Goal: Information Seeking & Learning: Understand process/instructions

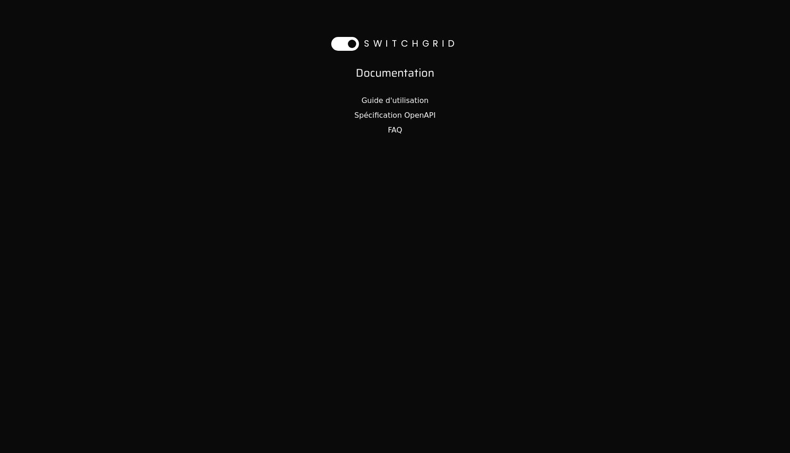
click at [390, 99] on link "Guide d'utilisation" at bounding box center [394, 100] width 67 height 9
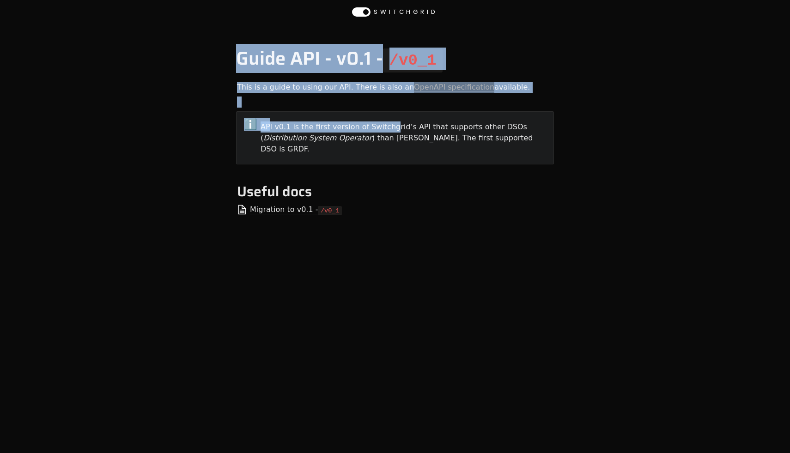
drag, startPoint x: 379, startPoint y: 26, endPoint x: 383, endPoint y: 228, distance: 202.4
click at [383, 228] on div "Guide API - v0.1 - /v0_1 This is a guide to using our API. There is also an Ope…" at bounding box center [395, 241] width 790 height 432
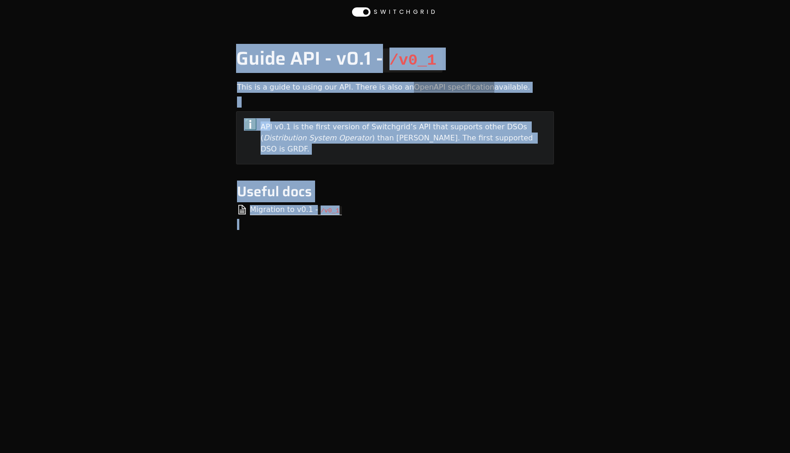
click at [383, 228] on main "Guide API - v0.1 - /v0_1 This is a guide to using our API. There is also an Ope…" at bounding box center [395, 253] width 333 height 410
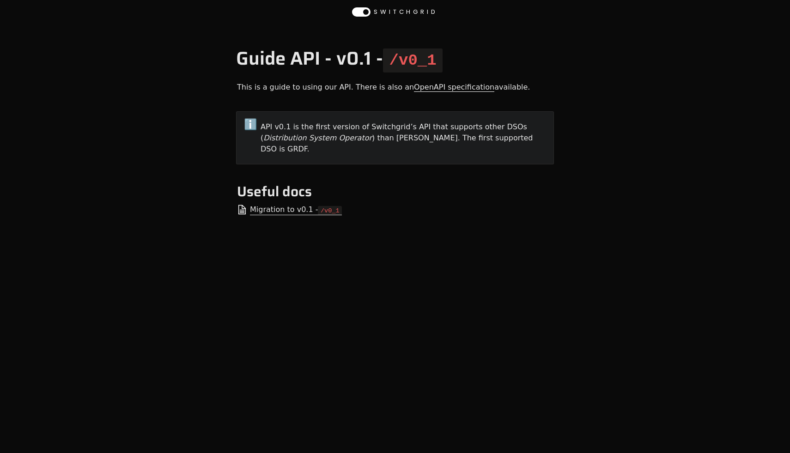
click at [414, 87] on link "OpenAPI specification" at bounding box center [454, 87] width 80 height 9
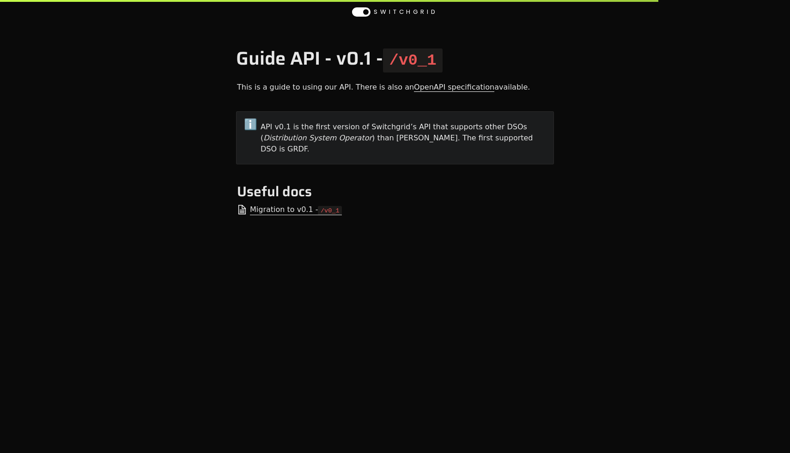
select select "**********"
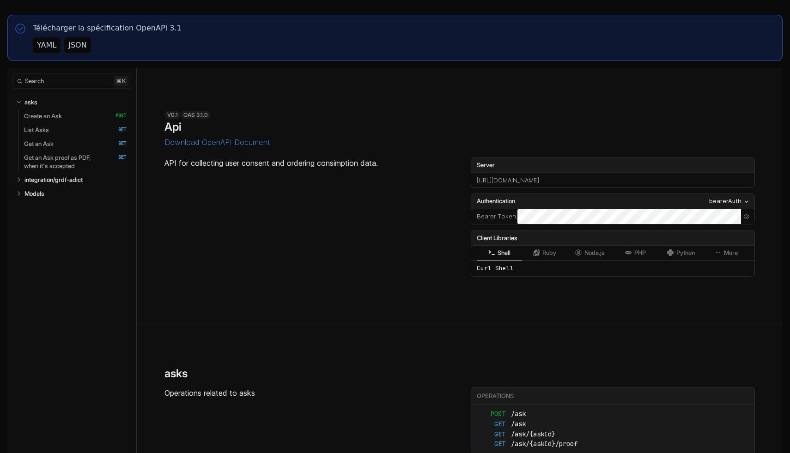
select select "**********"
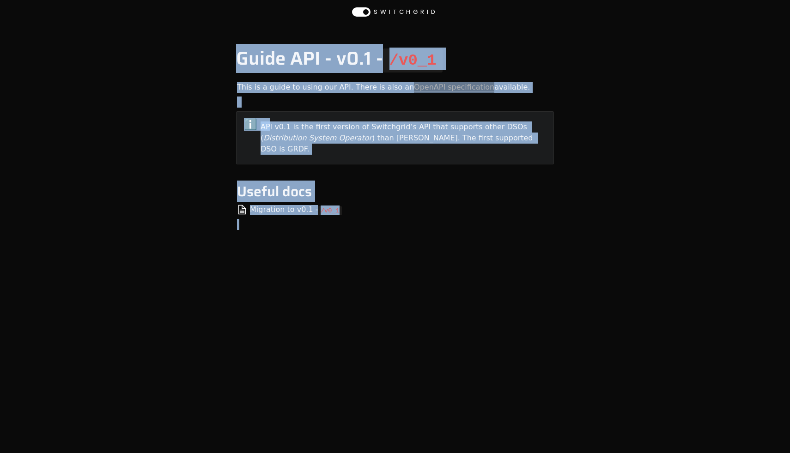
drag, startPoint x: 254, startPoint y: 40, endPoint x: 393, endPoint y: 307, distance: 300.8
click at [393, 307] on div "Guide API - v0.1 - /v0_1 This is a guide to using our API. There is also an Ope…" at bounding box center [395, 241] width 790 height 432
click at [393, 307] on main "Guide API - v0.1 - /v0_1 This is a guide to using our API. There is also an Ope…" at bounding box center [395, 253] width 333 height 410
drag, startPoint x: 393, startPoint y: 307, endPoint x: 199, endPoint y: 49, distance: 323.3
click at [198, 50] on div "Guide API - v0.1 - /v0_1 This is a guide to using our API. There is also an Ope…" at bounding box center [395, 241] width 790 height 432
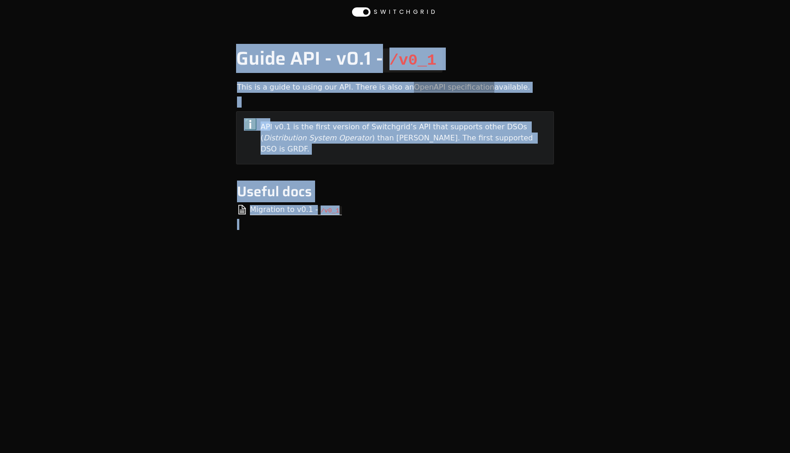
click at [199, 49] on div "Guide API - v0.1 - /v0_1 This is a guide to using our API. There is also an Ope…" at bounding box center [395, 241] width 790 height 432
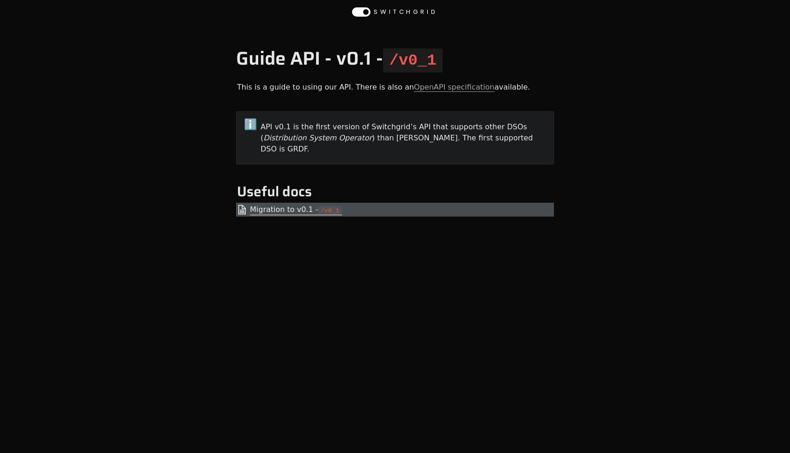
click at [318, 206] on code "/v0_1" at bounding box center [330, 210] width 24 height 9
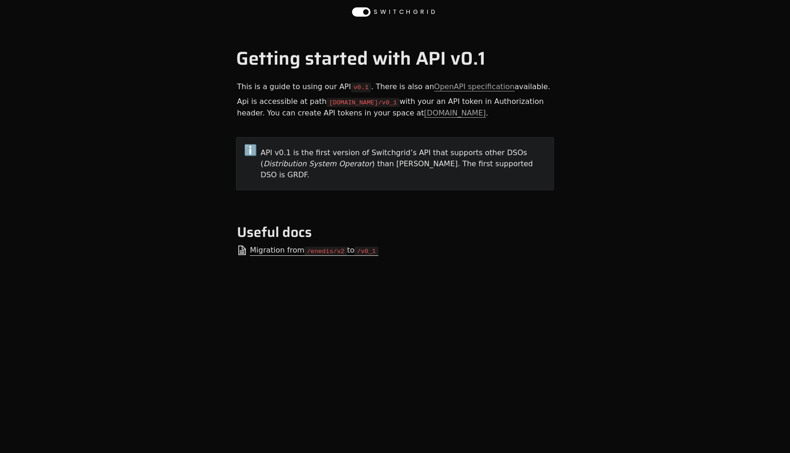
drag, startPoint x: 359, startPoint y: 140, endPoint x: 364, endPoint y: 172, distance: 32.8
click at [362, 161] on div "ℹ️ API v0.1 is the first version of Switchgrid’s API that supports other DSOs (…" at bounding box center [395, 163] width 318 height 53
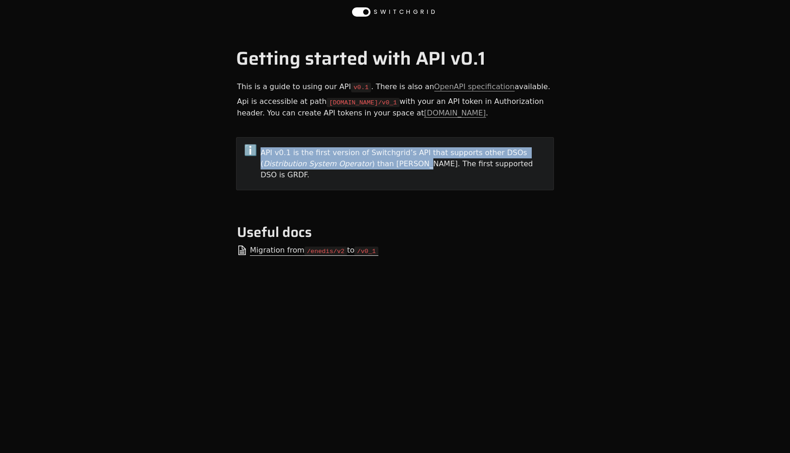
click at [364, 175] on div "ℹ️ API v0.1 is the first version of Switchgrid’s API that supports other DSOs (…" at bounding box center [395, 163] width 318 height 53
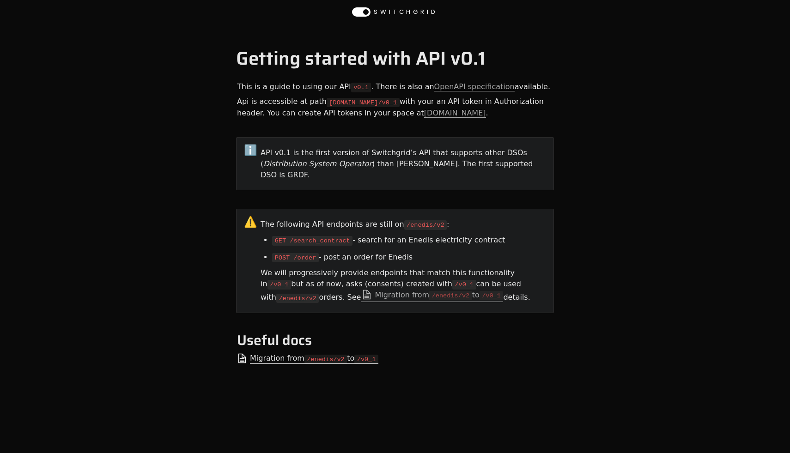
drag, startPoint x: 379, startPoint y: 211, endPoint x: 406, endPoint y: 249, distance: 47.2
click at [405, 248] on div "The following API endpoints are still on /enedis/v2 : GET /search_contract - se…" at bounding box center [403, 261] width 286 height 89
click at [406, 249] on li "POST /order - post an order for Enedis" at bounding box center [409, 257] width 274 height 17
click at [479, 291] on code "/v0_1" at bounding box center [491, 295] width 24 height 9
drag, startPoint x: 349, startPoint y: 206, endPoint x: 481, endPoint y: 324, distance: 177.0
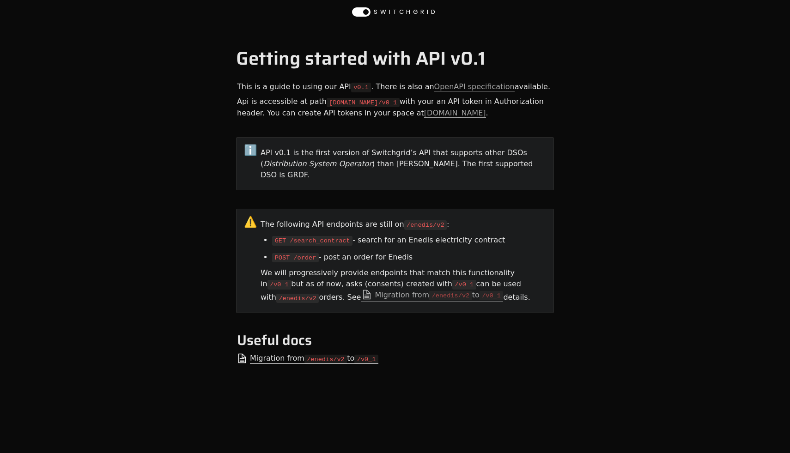
click at [481, 324] on article "This is a guide to using our API v0.1 . There is also an OpenAPI specification …" at bounding box center [395, 230] width 318 height 302
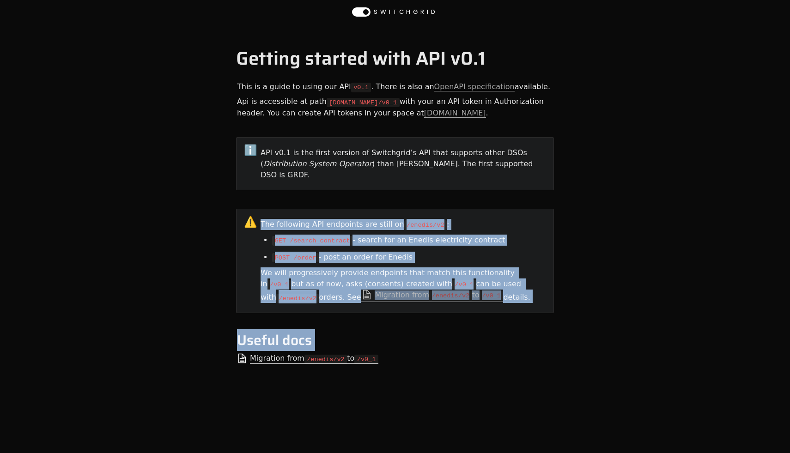
click at [481, 324] on article "This is a guide to using our API v0.1 . There is also an OpenAPI specification …" at bounding box center [395, 230] width 318 height 302
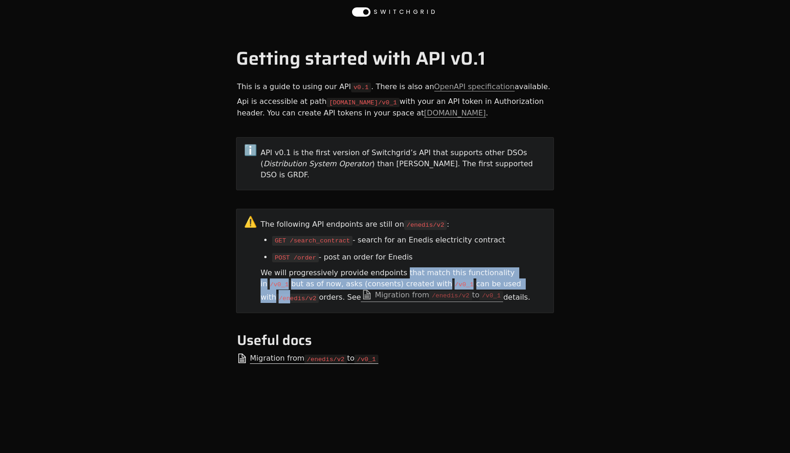
drag, startPoint x: 390, startPoint y: 256, endPoint x: 478, endPoint y: 277, distance: 90.2
click at [478, 277] on div "We will progressively provide endpoints that match this functionality in /v0_1 …" at bounding box center [403, 285] width 286 height 39
click at [319, 294] on code "/enedis/v2" at bounding box center [297, 298] width 42 height 9
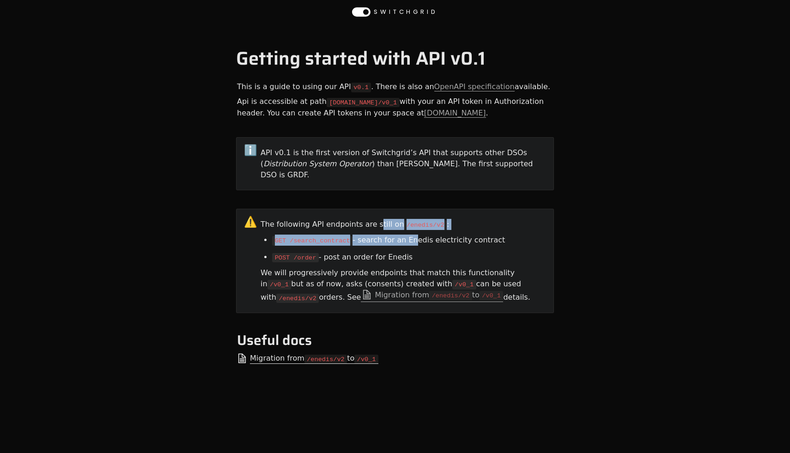
drag, startPoint x: 369, startPoint y: 211, endPoint x: 427, endPoint y: 240, distance: 65.5
click at [427, 240] on div "The following API endpoints are still on /enedis/v2 : GET /search_contract - se…" at bounding box center [403, 261] width 286 height 89
click at [427, 249] on li "POST /order - post an order for Enedis" at bounding box center [409, 257] width 274 height 17
drag, startPoint x: 427, startPoint y: 240, endPoint x: 384, endPoint y: 169, distance: 83.1
click at [407, 217] on div "The following API endpoints are still on /enedis/v2 : GET /search_contract - se…" at bounding box center [403, 261] width 286 height 89
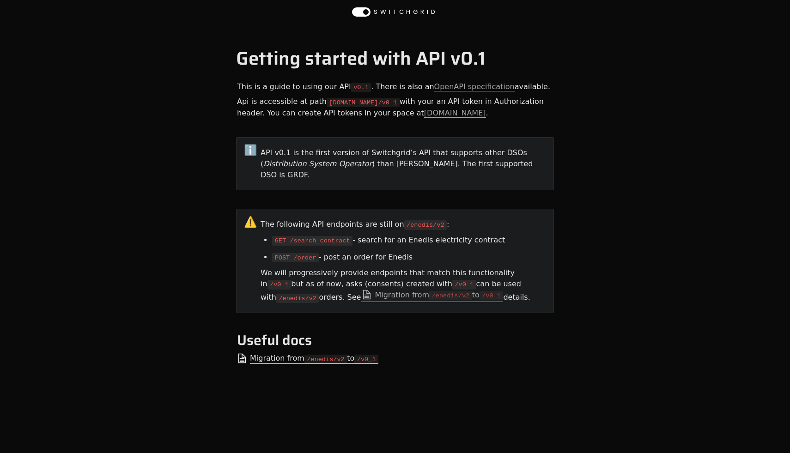
click at [384, 169] on div "API v0.1 is the first version of Switchgrid’s API that supports other DSOs ( Di…" at bounding box center [403, 164] width 286 height 36
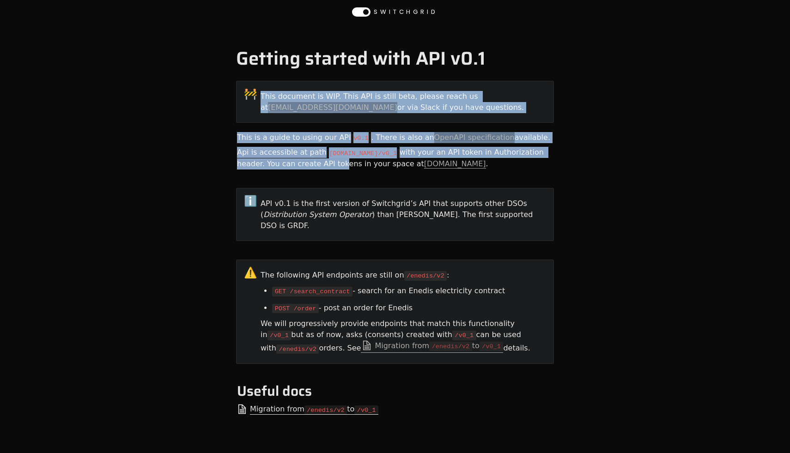
drag, startPoint x: 317, startPoint y: 77, endPoint x: 334, endPoint y: 179, distance: 103.9
click at [334, 173] on main "Getting started with API v0.1 🚧 This document is WIP. This API is still beta, p…" at bounding box center [395, 267] width 333 height 439
click at [334, 179] on div at bounding box center [395, 179] width 318 height 14
drag, startPoint x: 334, startPoint y: 179, endPoint x: 331, endPoint y: 102, distance: 77.2
click at [331, 102] on article "🚧 This document is WIP. This API is still beta, please reach us at [EMAIL_ADDRE…" at bounding box center [395, 255] width 318 height 352
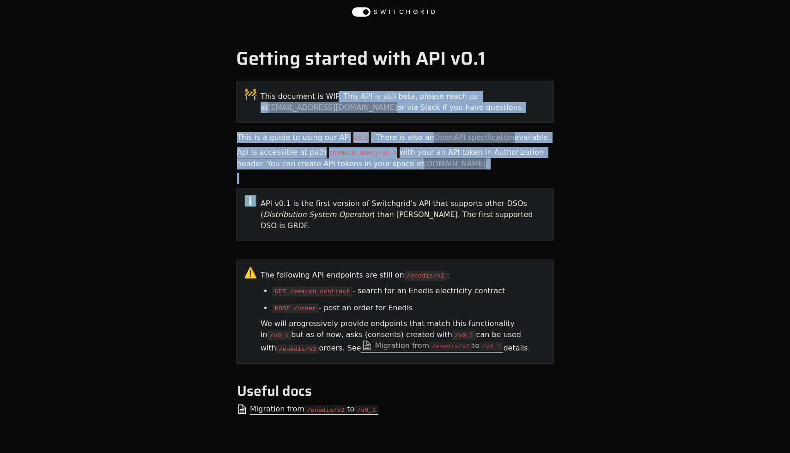
click at [331, 102] on div "This document is WIP. This API is still beta, please reach us at [EMAIL_ADDRESS…" at bounding box center [403, 102] width 286 height 25
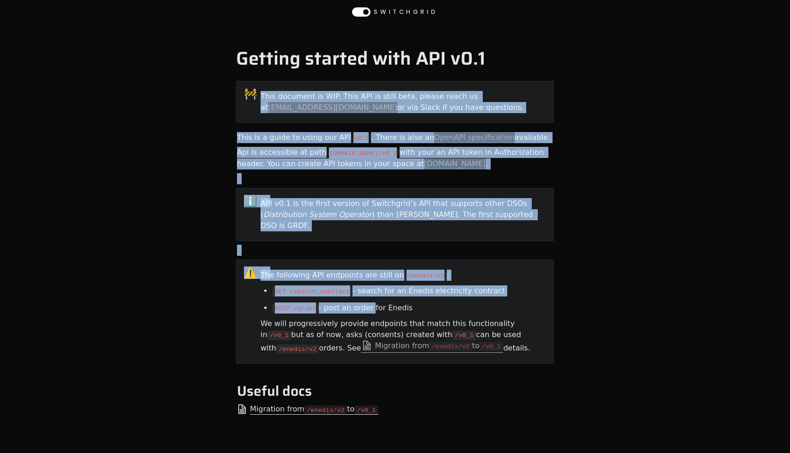
drag, startPoint x: 359, startPoint y: 90, endPoint x: 371, endPoint y: 309, distance: 219.3
click at [371, 308] on article "🚧 This document is WIP. This API is still beta, please reach us at [EMAIL_ADDRE…" at bounding box center [395, 255] width 318 height 352
click at [371, 317] on div "We will progressively provide endpoints that match this functionality in /v0_1 …" at bounding box center [403, 336] width 286 height 39
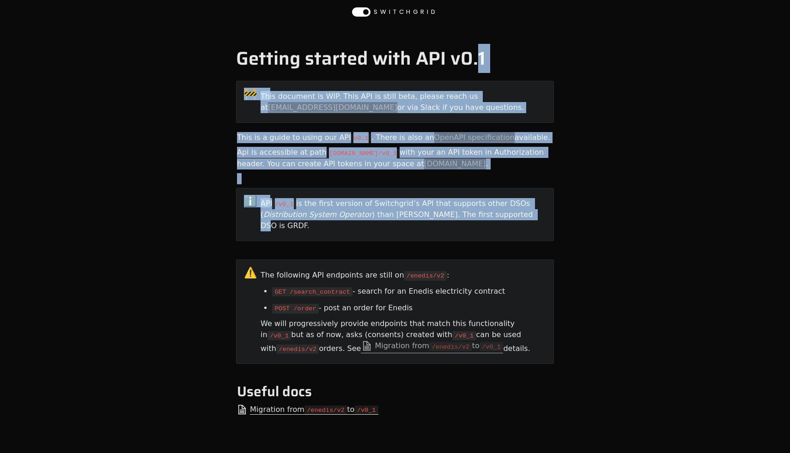
drag, startPoint x: 488, startPoint y: 148, endPoint x: 509, endPoint y: 233, distance: 87.5
click at [509, 233] on main "Getting started with API v0.1 🚧 This document is WIP. This API is still beta, p…" at bounding box center [395, 268] width 333 height 440
click at [509, 243] on div at bounding box center [395, 250] width 318 height 14
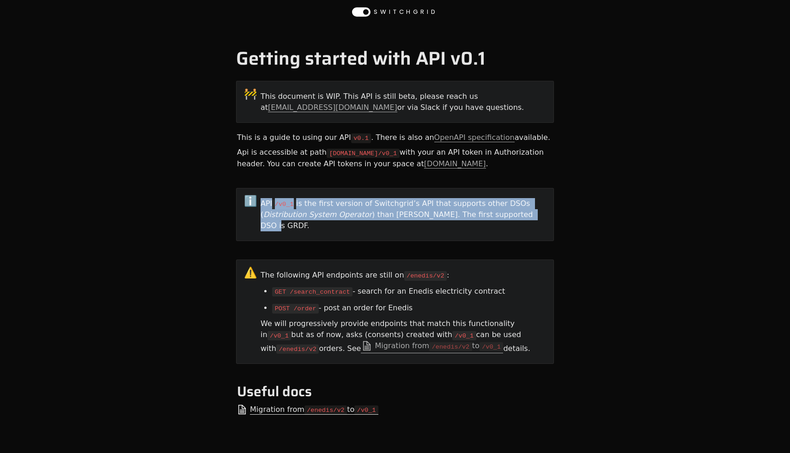
drag, startPoint x: 515, startPoint y: 229, endPoint x: 491, endPoint y: 187, distance: 48.0
click at [491, 187] on article "🚧 This document is WIP. This API is still beta, please reach us at contact@swit…" at bounding box center [395, 255] width 318 height 353
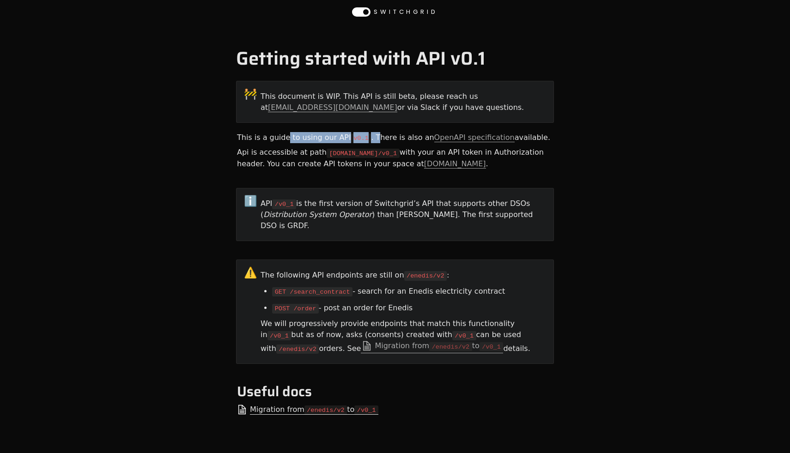
drag, startPoint x: 310, startPoint y: 134, endPoint x: 409, endPoint y: 134, distance: 98.9
click at [409, 134] on div "This is a guide to using our API v0.1 . There is also an OpenAPI specification …" at bounding box center [395, 138] width 318 height 14
click at [399, 134] on div "This is a guide to using our API v0.1 . There is also an OpenAPI specification …" at bounding box center [395, 138] width 318 height 14
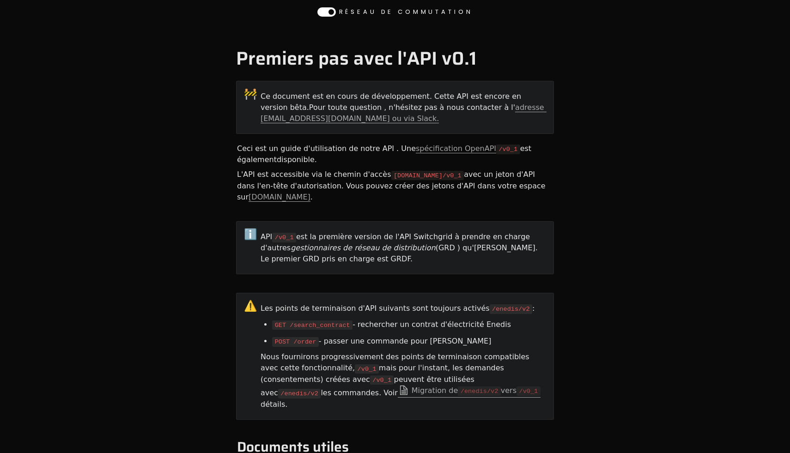
click at [540, 60] on h1 "Premiers pas avec l'API v0.1" at bounding box center [395, 59] width 318 height 22
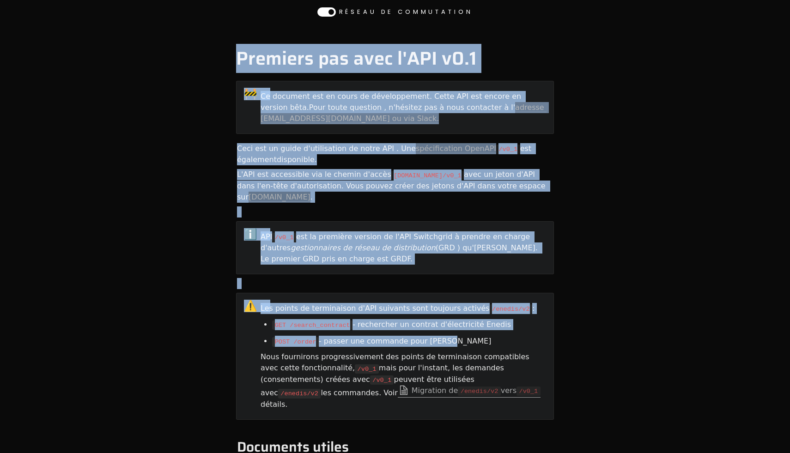
drag, startPoint x: 533, startPoint y: 43, endPoint x: 536, endPoint y: 353, distance: 310.0
click at [536, 353] on div "Premiers pas avec l'API v0.1 🚧 Ce document est en cours de développement. Cette…" at bounding box center [395, 283] width 790 height 517
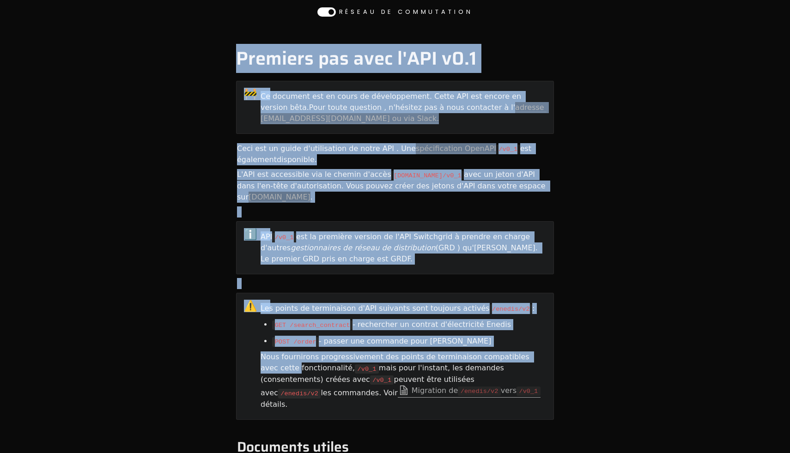
drag, startPoint x: 545, startPoint y: 405, endPoint x: 513, endPoint y: 147, distance: 259.7
click at [515, 178] on article "🚧 Ce document est en cours de développement. Cette API est encore en version bê…" at bounding box center [395, 283] width 318 height 408
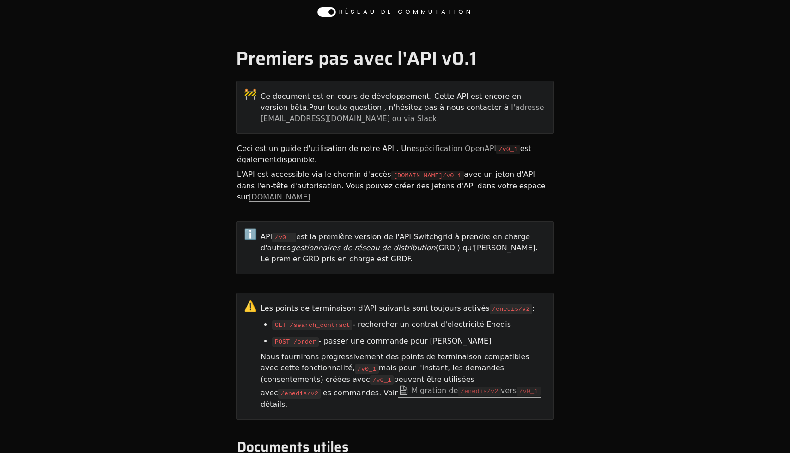
click at [495, 61] on h1 "Premiers pas avec l'API v0.1" at bounding box center [395, 59] width 318 height 22
drag, startPoint x: 495, startPoint y: 59, endPoint x: 537, endPoint y: 310, distance: 254.8
click at [537, 310] on main "Premiers pas avec l'API v0.1 🚧 Ce document est en cours de développement. Cette…" at bounding box center [395, 295] width 333 height 495
click at [606, 316] on div "Premiers pas avec l'API v0.1 🚧 Ce document est en cours de développement. Cette…" at bounding box center [395, 283] width 790 height 517
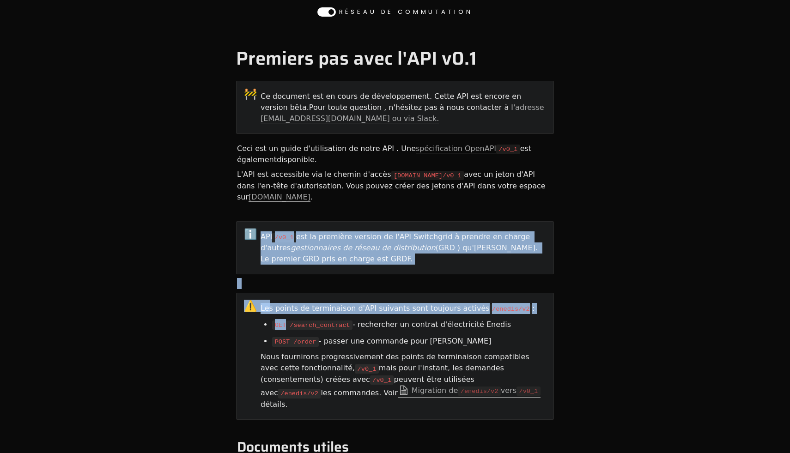
drag, startPoint x: 606, startPoint y: 317, endPoint x: 510, endPoint y: 68, distance: 266.7
click at [510, 70] on div "Premiers pas avec l'API v0.1 🚧 Ce document est en cours de développement. Cette…" at bounding box center [395, 283] width 790 height 517
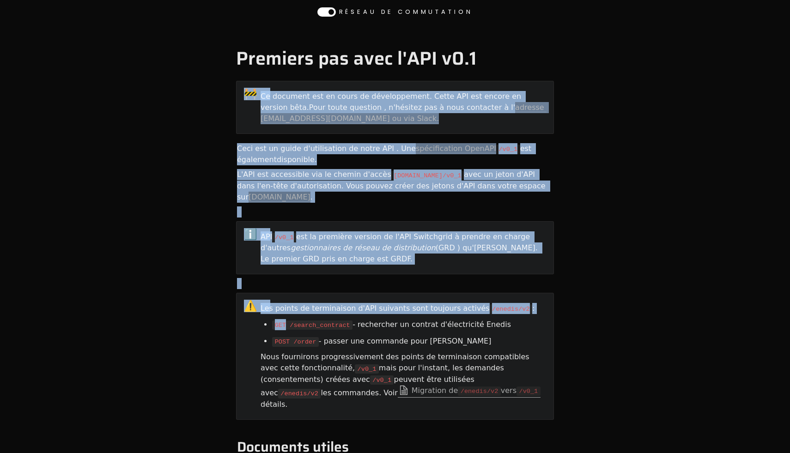
click at [510, 68] on h1 "Premiers pas avec l'API v0.1" at bounding box center [395, 59] width 318 height 22
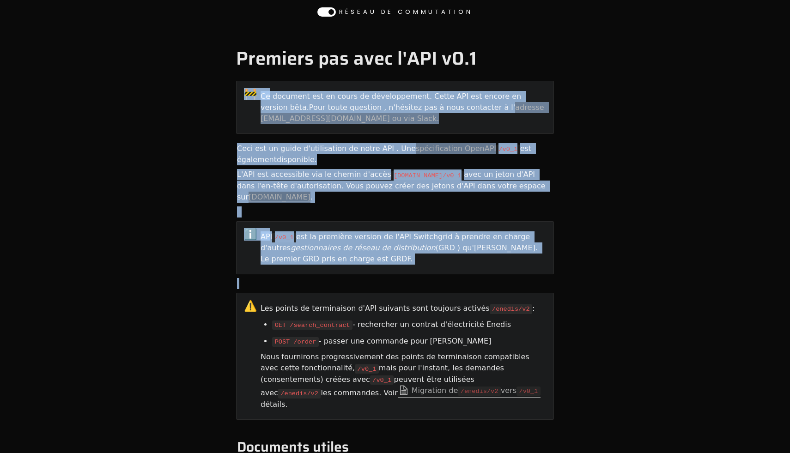
drag, startPoint x: 510, startPoint y: 73, endPoint x: 516, endPoint y: 421, distance: 348.3
click at [516, 419] on main "Premiers pas avec l'API v0.1 🚧 Ce document est en cours de développement. Cette…" at bounding box center [395, 295] width 333 height 495
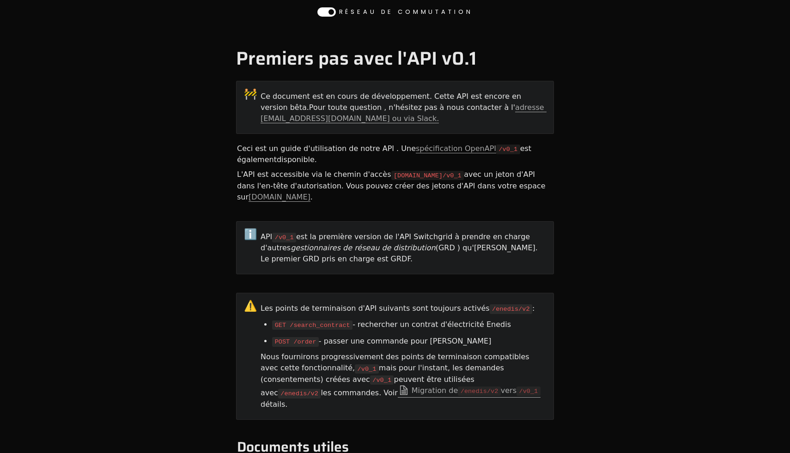
click at [511, 382] on div "Nous fournirons progressivement des points de terminaison compatibles avec cett…" at bounding box center [403, 380] width 286 height 61
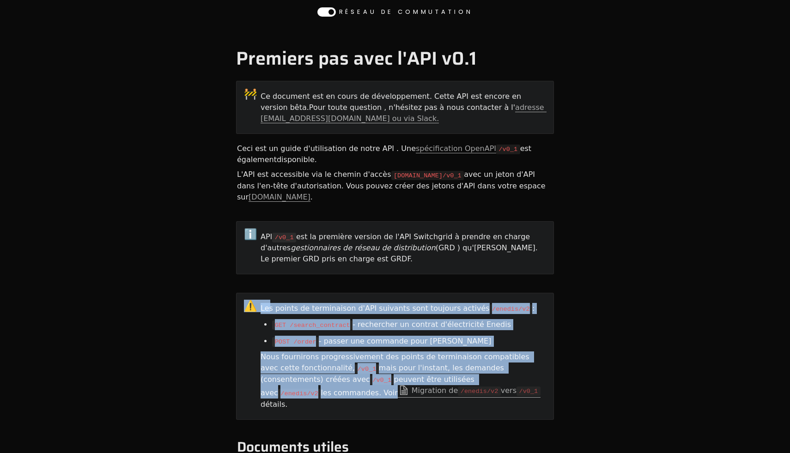
drag, startPoint x: 511, startPoint y: 382, endPoint x: 506, endPoint y: 32, distance: 349.7
click at [506, 44] on div "Premiers pas avec l'API v0.1 🚧 Ce document est en cours de développement. Cette…" at bounding box center [395, 283] width 790 height 517
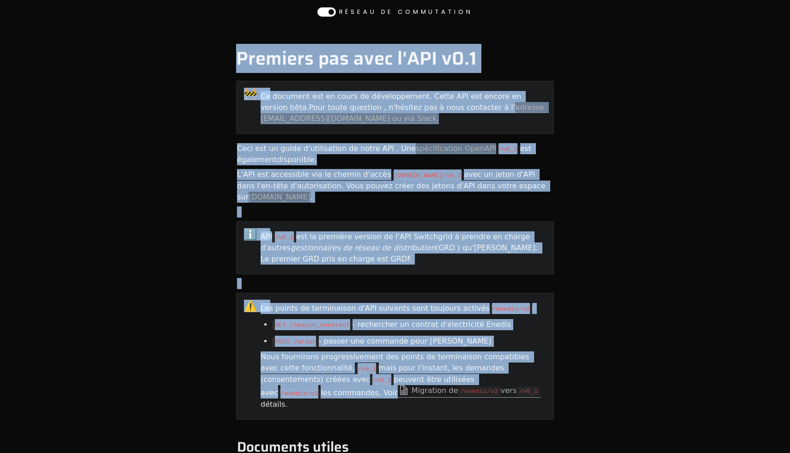
click at [506, 32] on div "Premiers pas avec l'API v0.1 🚧 Ce document est en cours de développement. Cette…" at bounding box center [395, 283] width 790 height 517
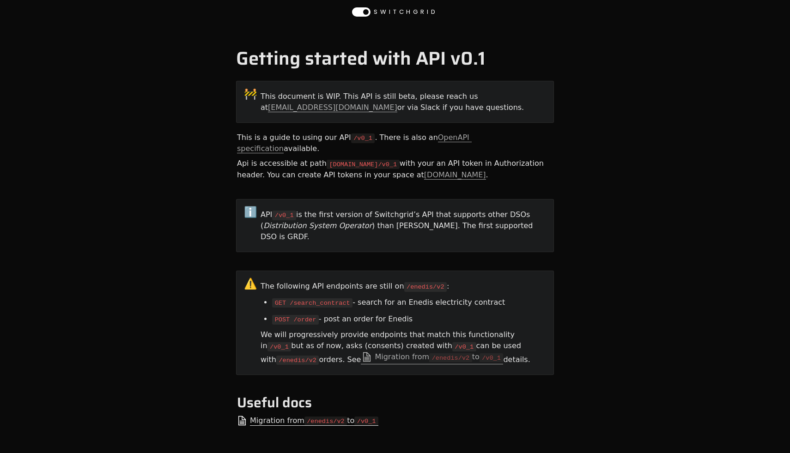
drag, startPoint x: 402, startPoint y: 34, endPoint x: 453, endPoint y: 340, distance: 310.1
click at [453, 340] on div "Getting started with API v0.1 🚧 This document is WIP. This API is still beta, p…" at bounding box center [395, 261] width 790 height 473
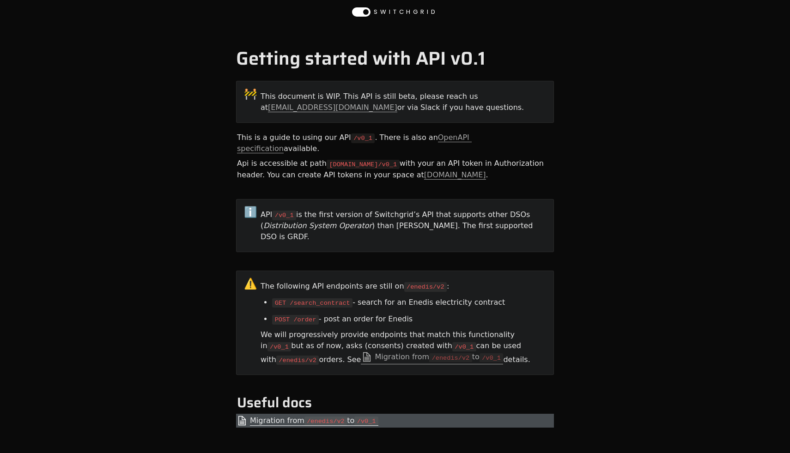
drag, startPoint x: 460, startPoint y: 403, endPoint x: 220, endPoint y: 39, distance: 436.5
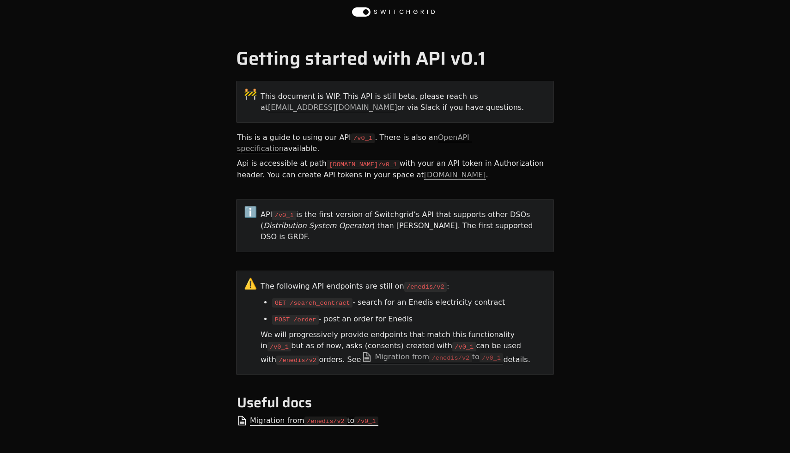
click at [214, 37] on div "Getting started with API v0.1 🚧 This document is WIP. This API is still beta, p…" at bounding box center [395, 261] width 790 height 473
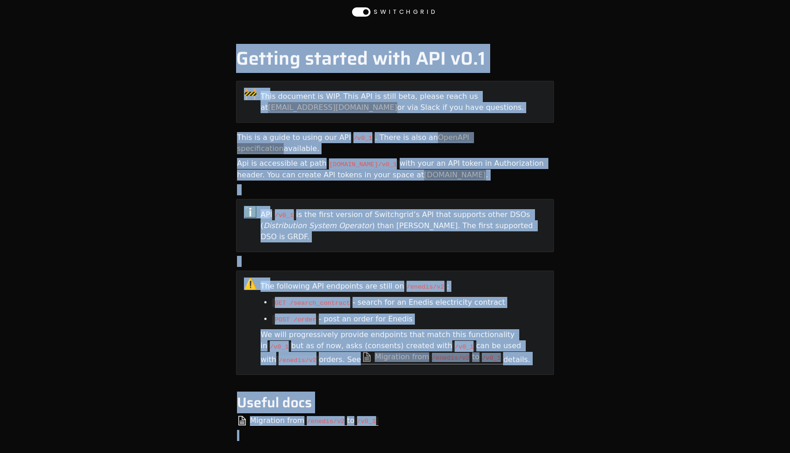
drag, startPoint x: 223, startPoint y: 28, endPoint x: 471, endPoint y: 453, distance: 492.1
click at [471, 453] on div "Getting started with API v0.1 🚧 This document is WIP. This API is still beta, p…" at bounding box center [395, 262] width 790 height 476
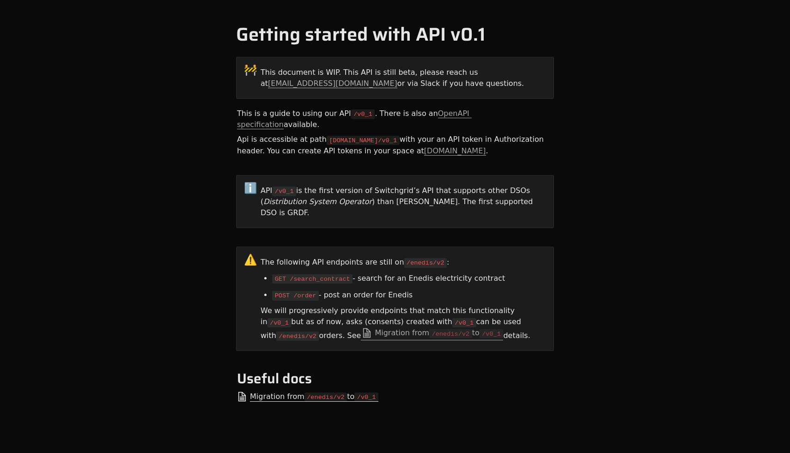
click at [484, 405] on div at bounding box center [395, 412] width 318 height 14
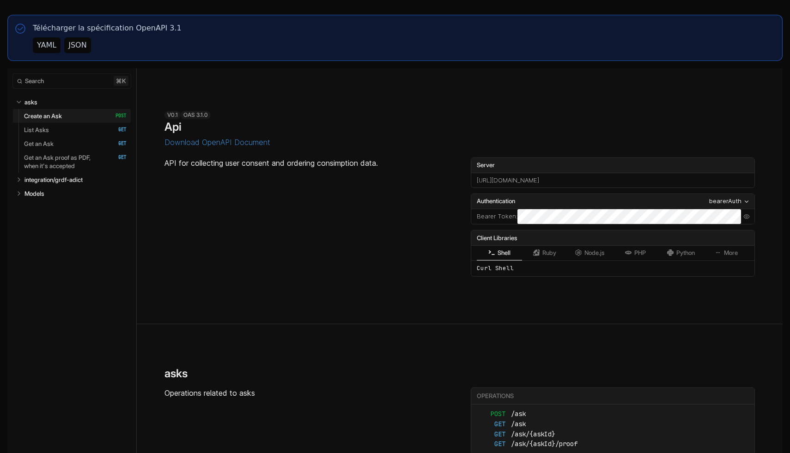
select select "**********"
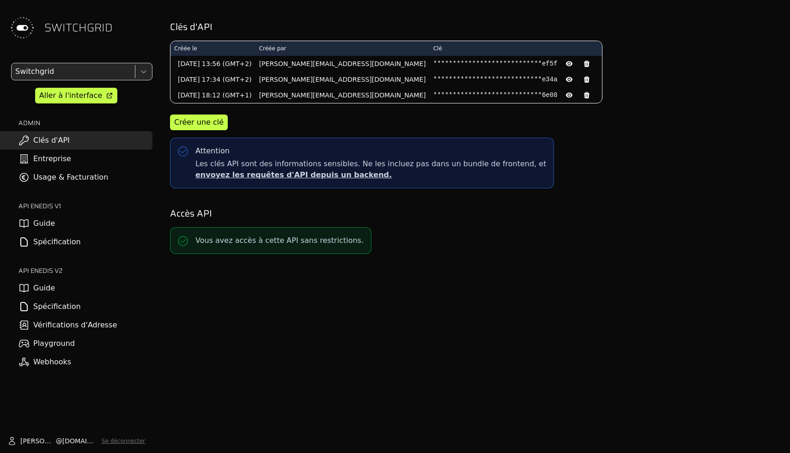
click at [77, 289] on link "Guide" at bounding box center [76, 288] width 152 height 18
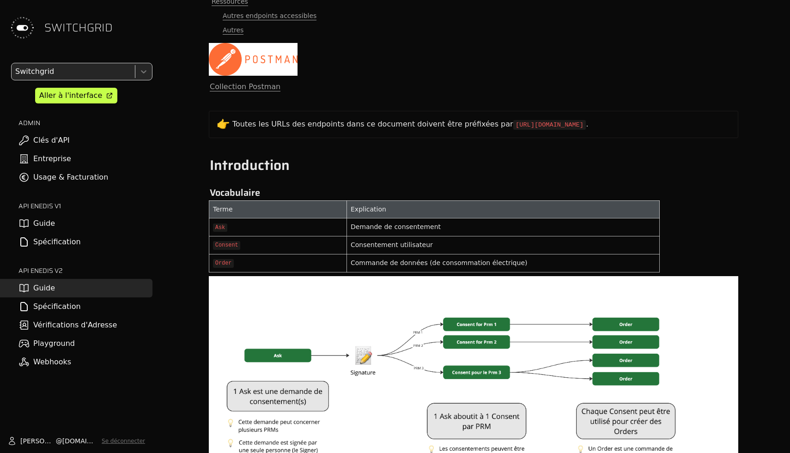
scroll to position [411, 0]
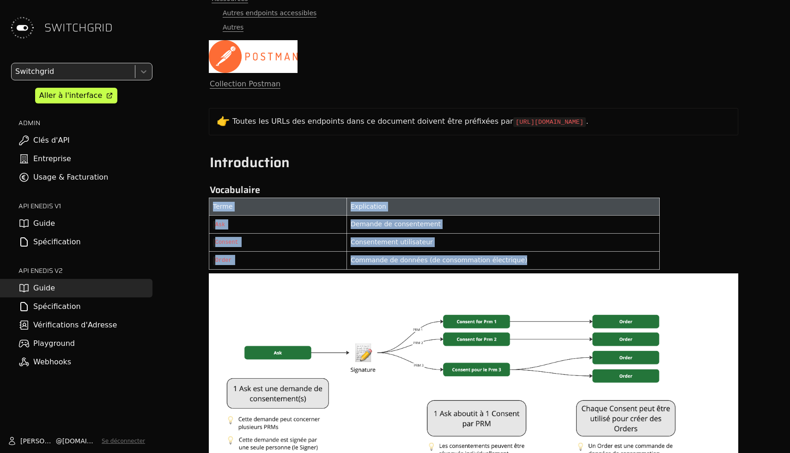
drag, startPoint x: 532, startPoint y: 262, endPoint x: 212, endPoint y: 200, distance: 325.7
click at [212, 200] on tbody "Terme Explication Ask Demande de consentement Consent Consentement utilisateur …" at bounding box center [434, 234] width 450 height 72
copy tbody "Terme Explication Ask Demande de consentement Consent Consentement utilisateur …"
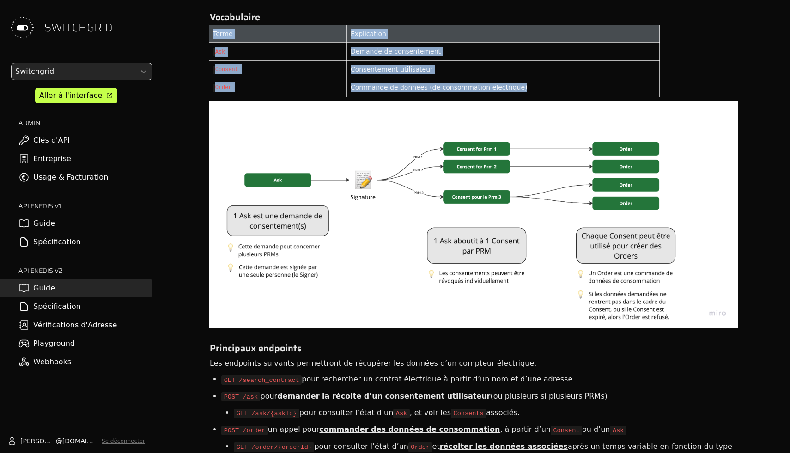
scroll to position [519, 0]
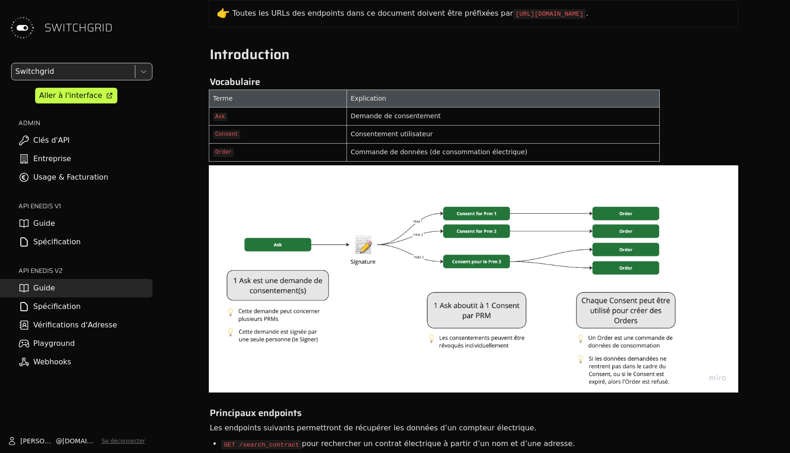
click at [365, 146] on td "Commande de données (de consommation électrique)" at bounding box center [503, 152] width 313 height 18
drag, startPoint x: 352, startPoint y: 134, endPoint x: 482, endPoint y: 134, distance: 130.3
click at [482, 134] on div "Consentement utilisateur" at bounding box center [503, 134] width 305 height 10
copy div "Consentement utilisateur"
click at [475, 133] on div "Consentement utilisateur" at bounding box center [503, 134] width 305 height 10
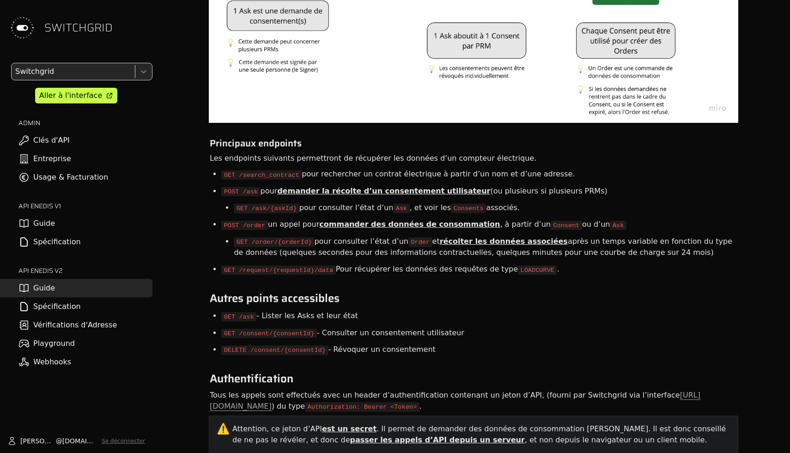
scroll to position [792, 0]
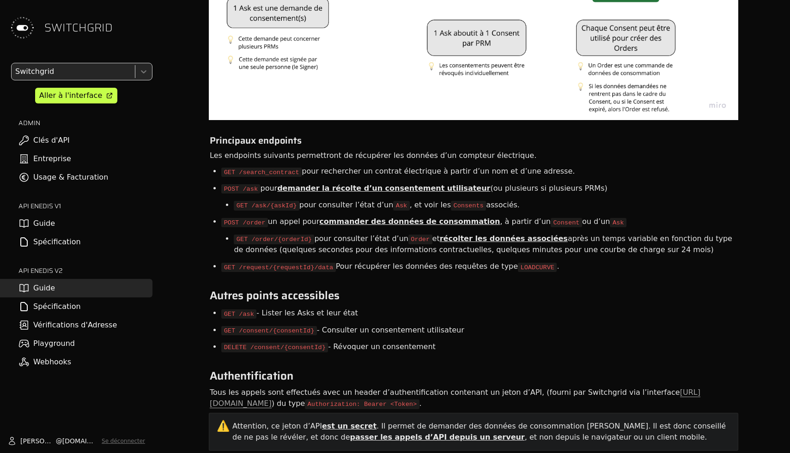
click at [334, 150] on div "Les endpoints suivants permettront de récupérer les données d’un compteur élect…" at bounding box center [473, 156] width 529 height 14
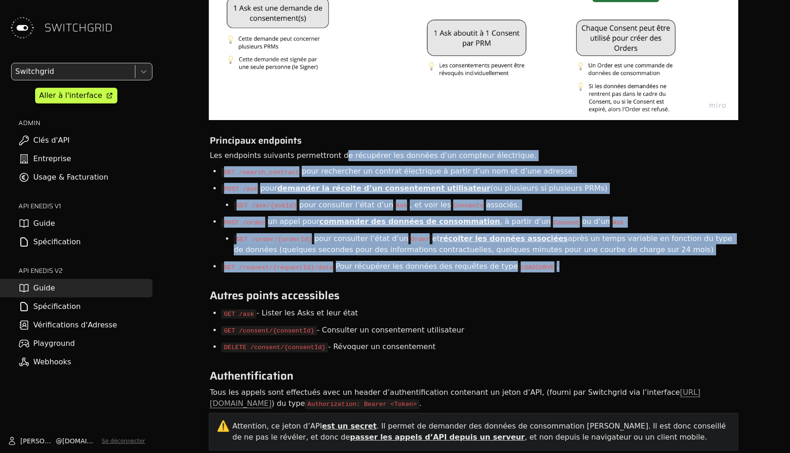
drag, startPoint x: 334, startPoint y: 150, endPoint x: 338, endPoint y: 277, distance: 127.6
drag, startPoint x: 338, startPoint y: 277, endPoint x: 213, endPoint y: 161, distance: 170.9
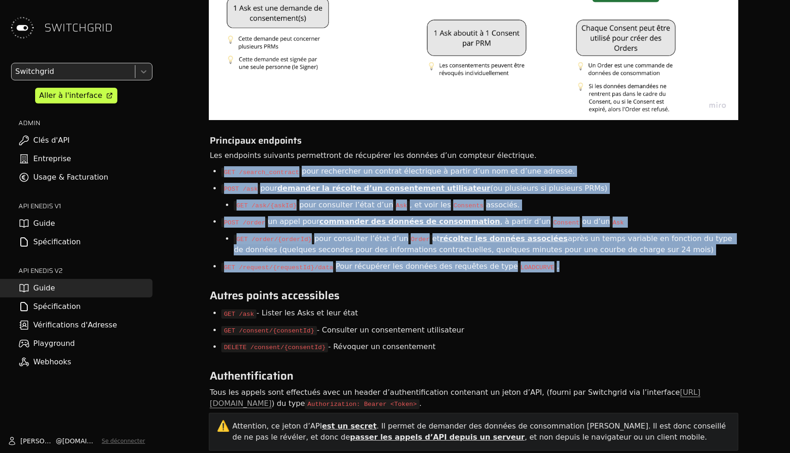
drag, startPoint x: 200, startPoint y: 150, endPoint x: 552, endPoint y: 265, distance: 370.9
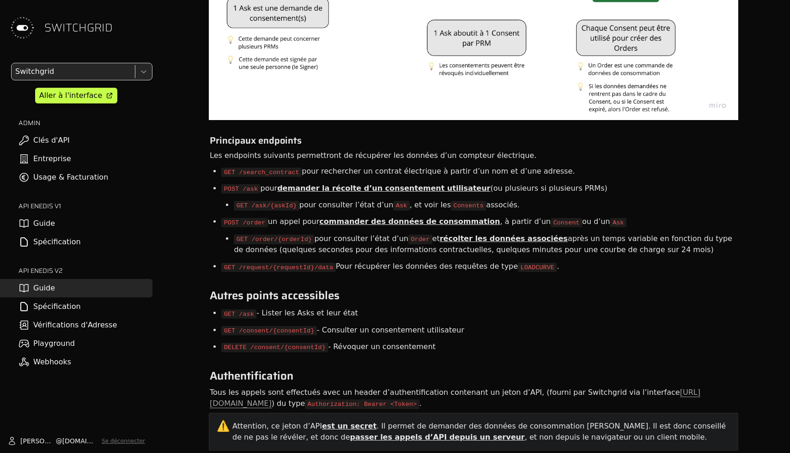
drag, startPoint x: 560, startPoint y: 268, endPoint x: 474, endPoint y: 203, distance: 107.5
click at [474, 203] on li "GET /ask/{askId} pour consulter l’état d’un Ask , et voir les Consents associés." at bounding box center [420, 205] width 373 height 17
click at [389, 245] on li "GET /order/{orderId} pour consulter l’état d’un Order et récolter les données a…" at bounding box center [486, 244] width 504 height 28
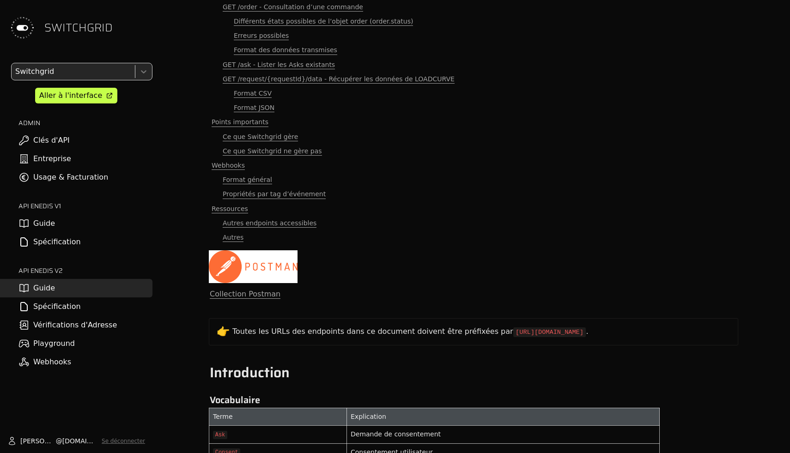
scroll to position [0, 0]
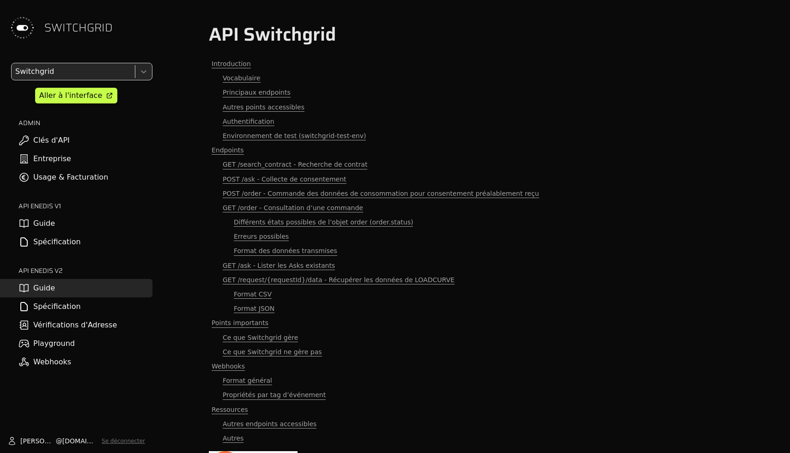
click at [310, 38] on h1 "API Switchgrid" at bounding box center [473, 35] width 529 height 22
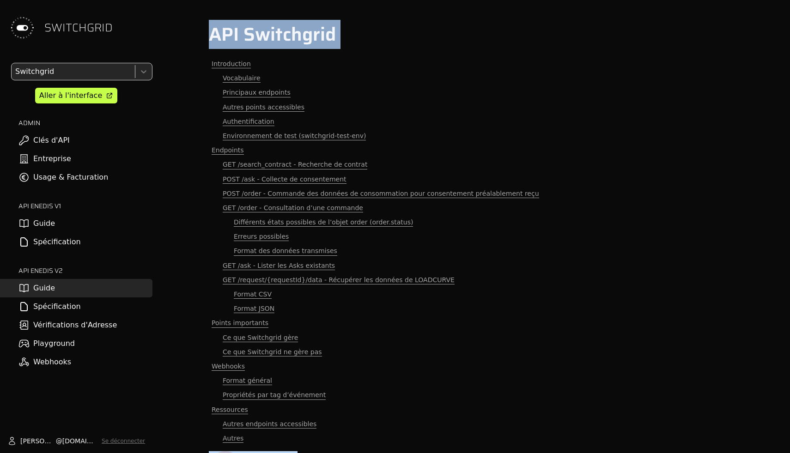
click at [310, 38] on h1 "API Switchgrid" at bounding box center [473, 35] width 529 height 22
copy main "API Switchgrid Introduction Vocabulaire Principaux endpoints Autres points acce…"
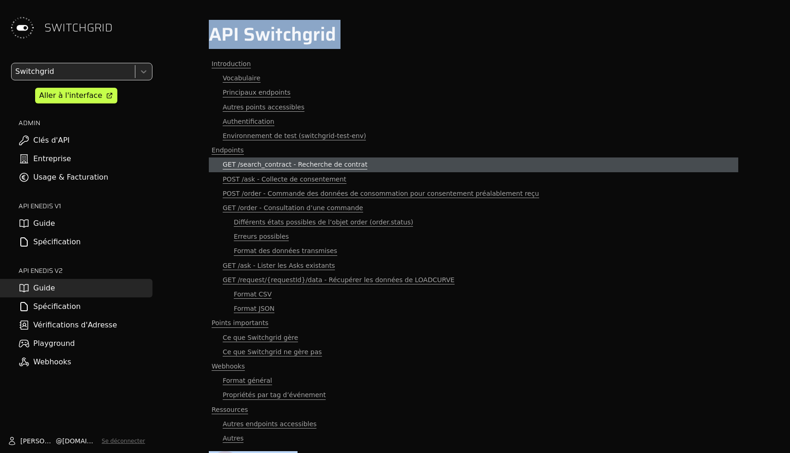
click at [263, 170] on link "GET /search_contract - Recherche de contrat" at bounding box center [473, 165] width 529 height 14
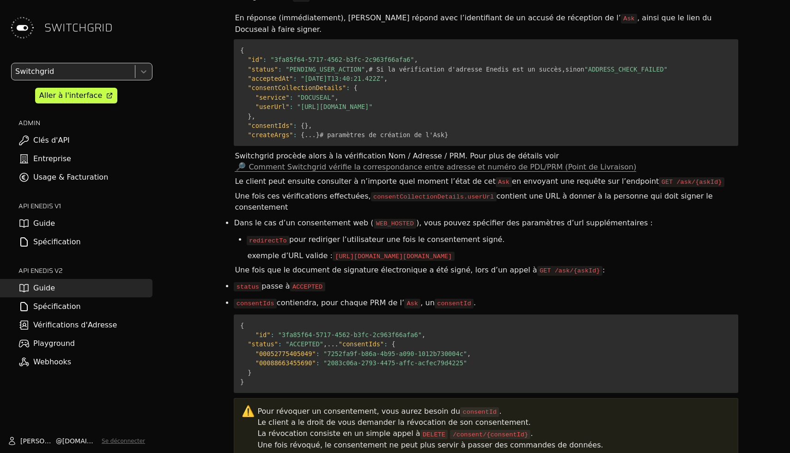
scroll to position [2800, 0]
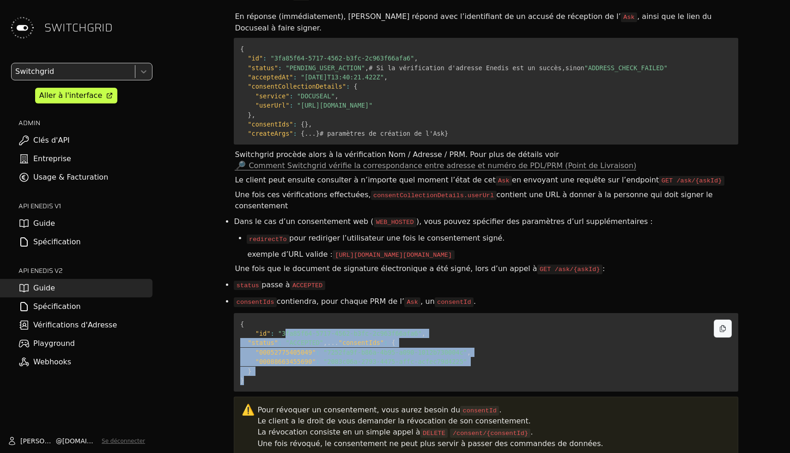
drag, startPoint x: 285, startPoint y: 254, endPoint x: 288, endPoint y: 322, distance: 68.9
click at [288, 322] on pre "{ "id" : "3fa85f64-5717-4562-b3fc-2c963f66afa6" , "status" : "ACCEPTED" , ... "…" at bounding box center [486, 352] width 504 height 79
click at [288, 313] on pre "{ "id" : "3fa85f64-5717-4562-b3fc-2c963f66afa6" , "status" : "ACCEPTED" , ... "…" at bounding box center [486, 352] width 504 height 79
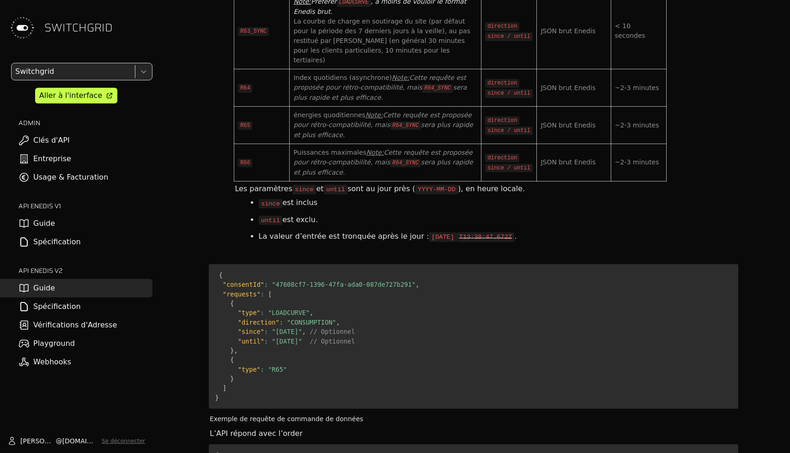
scroll to position [3847, 0]
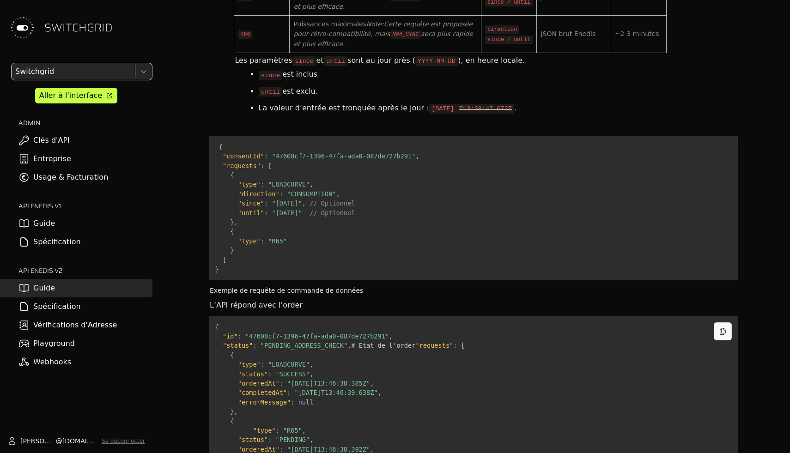
click at [291, 316] on pre "{ "id" : "47608cf7-1396-47fa-ada0-087de727b291" , "status" : "PENDING_ADDRESS_C…" at bounding box center [473, 412] width 529 height 192
click at [254, 427] on span ""type"" at bounding box center [264, 430] width 23 height 7
click at [256, 427] on span ""type"" at bounding box center [264, 430] width 23 height 7
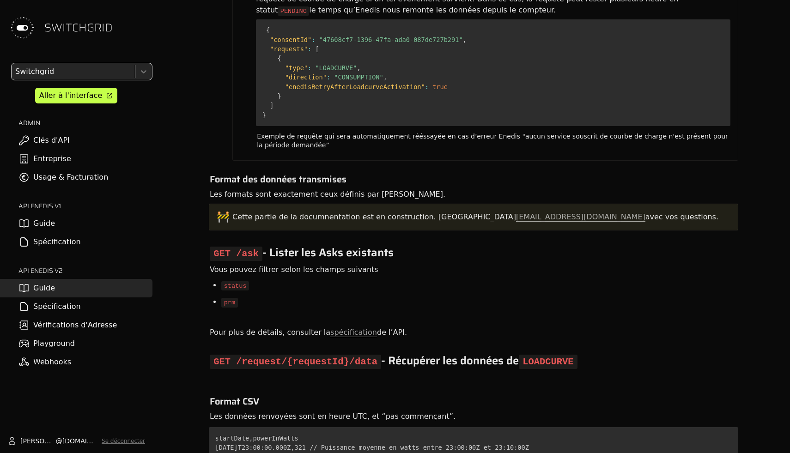
scroll to position [5743, 0]
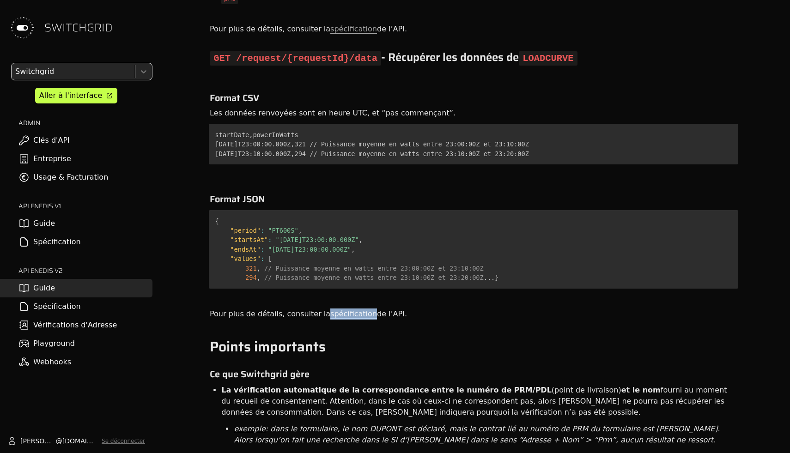
click at [340, 309] on link "spécification" at bounding box center [353, 313] width 47 height 9
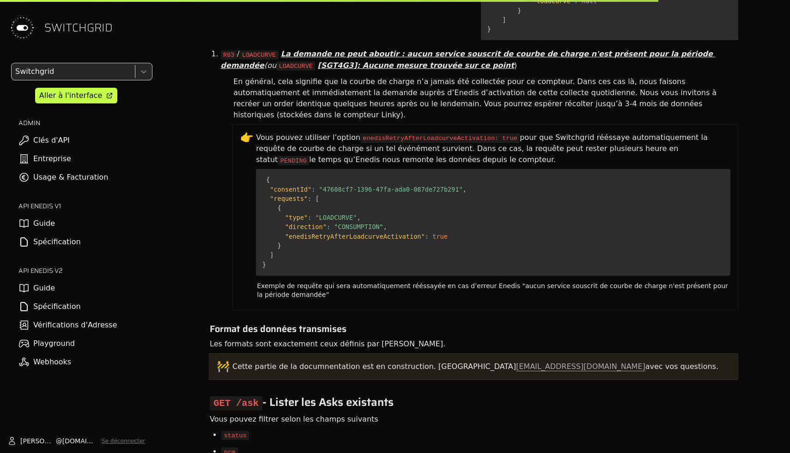
scroll to position [6196, 0]
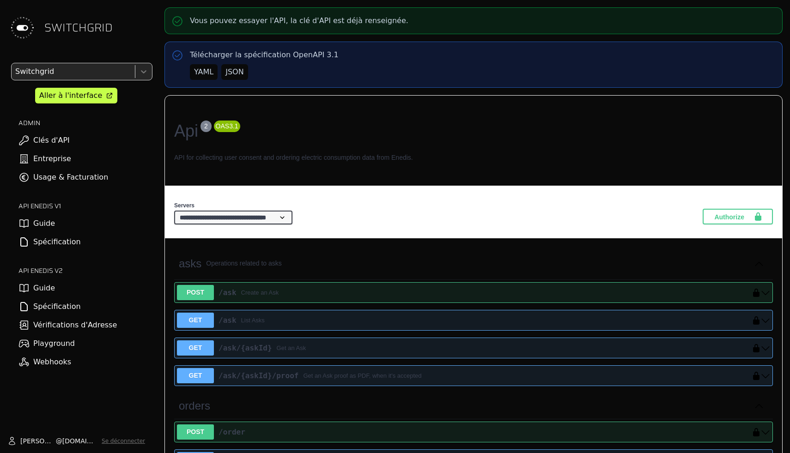
scroll to position [1376, 0]
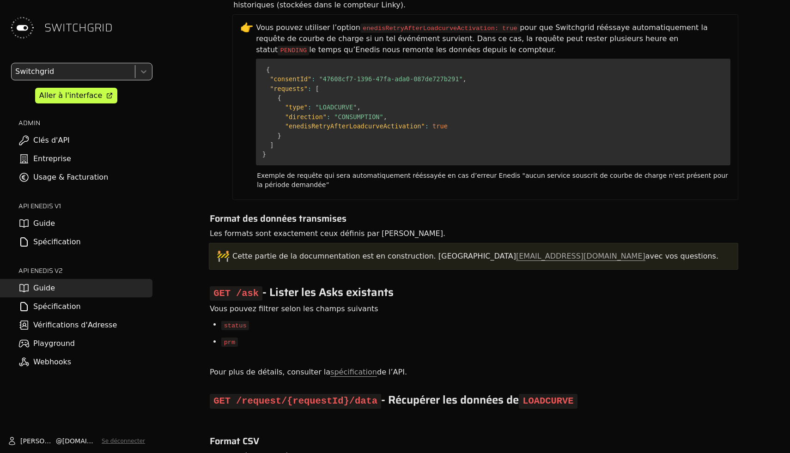
scroll to position [5741, 0]
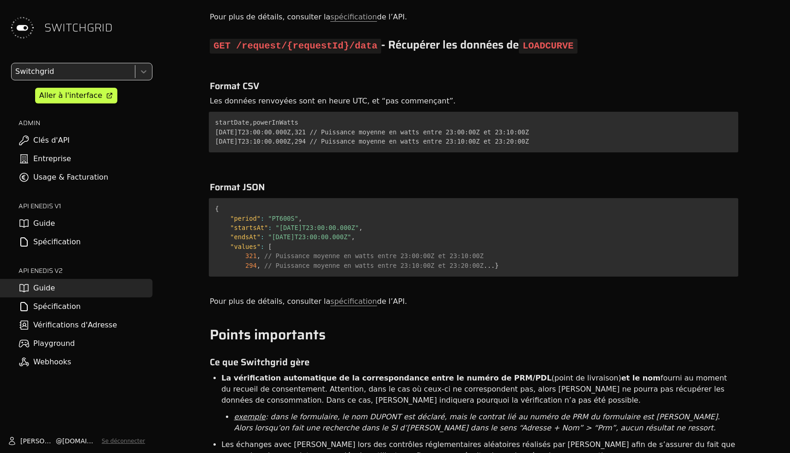
click at [126, 305] on link "Spécification" at bounding box center [76, 306] width 152 height 18
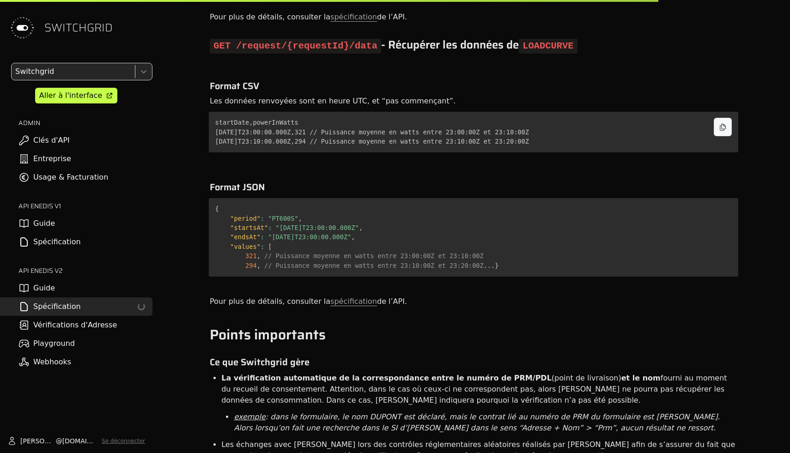
select select "**********"
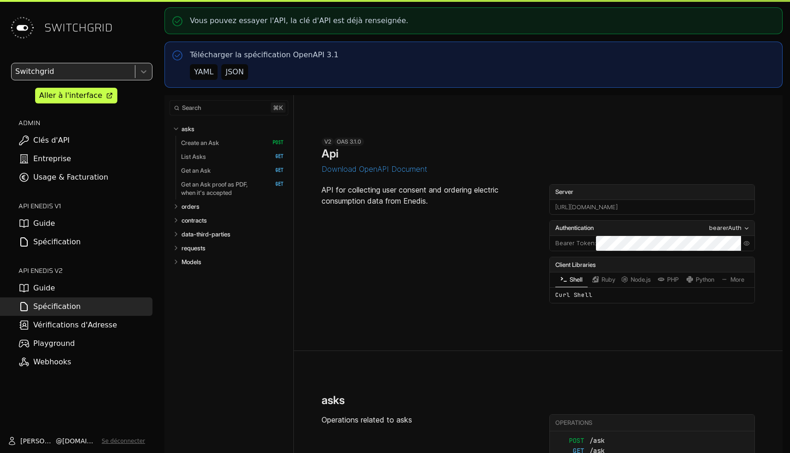
select select "**********"
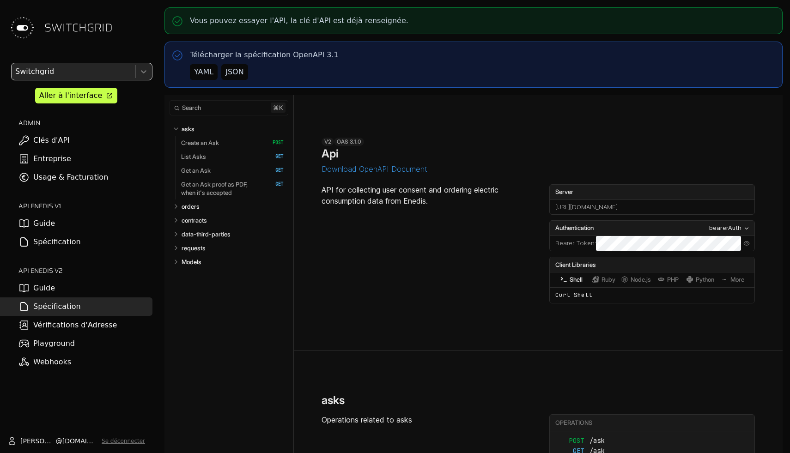
select select "**********"
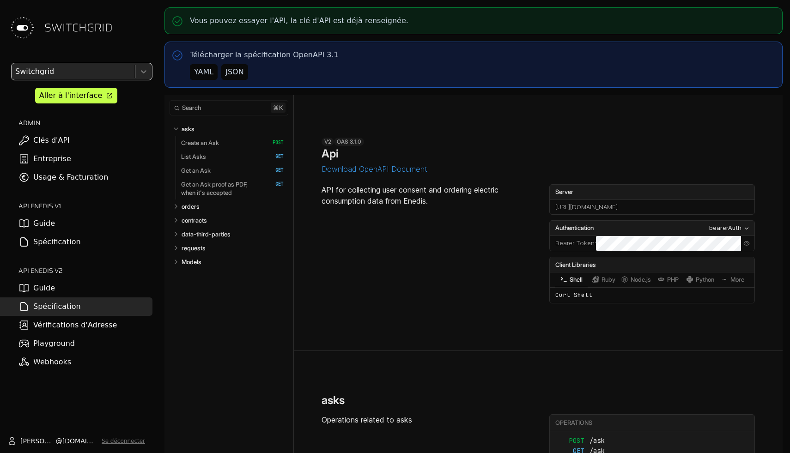
click at [52, 292] on link "Guide" at bounding box center [76, 288] width 152 height 18
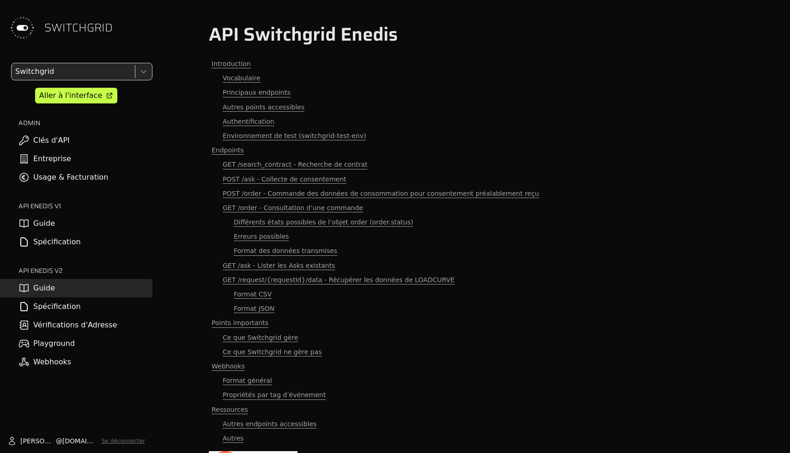
scroll to position [5152, 0]
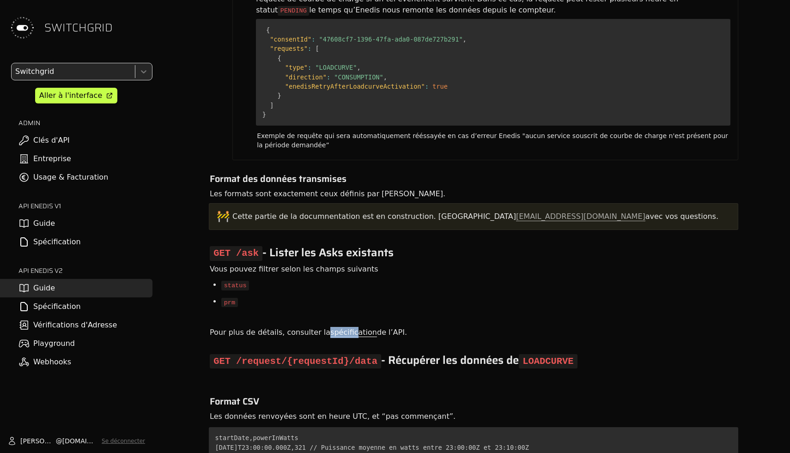
click at [330, 328] on link "spécification" at bounding box center [353, 332] width 47 height 9
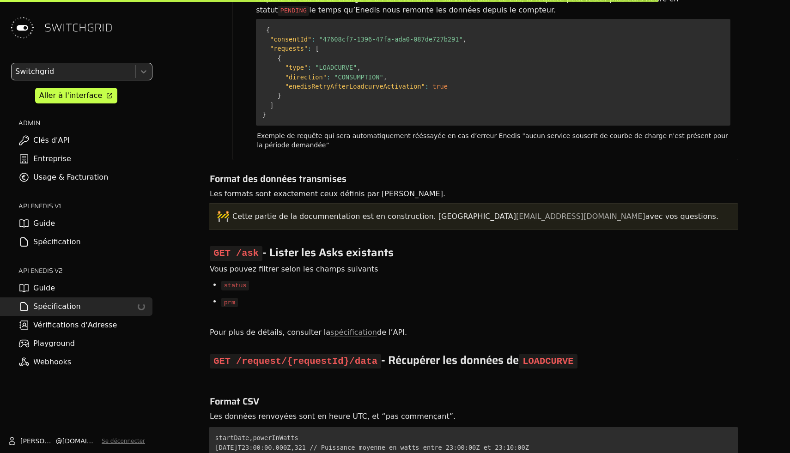
select select "**********"
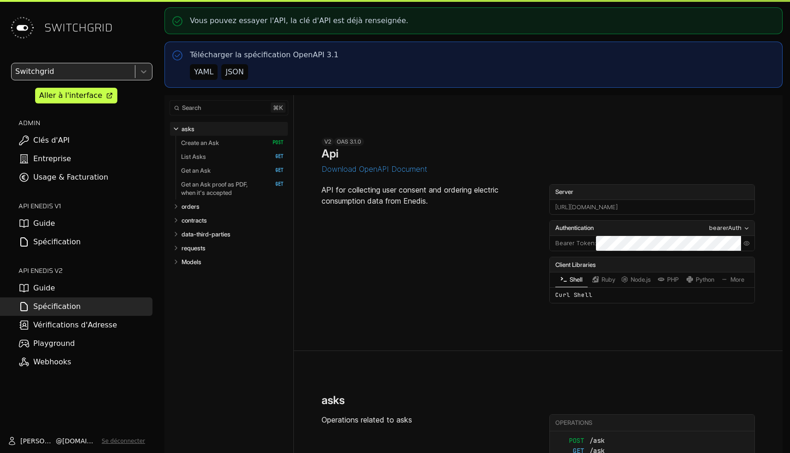
select select "**********"
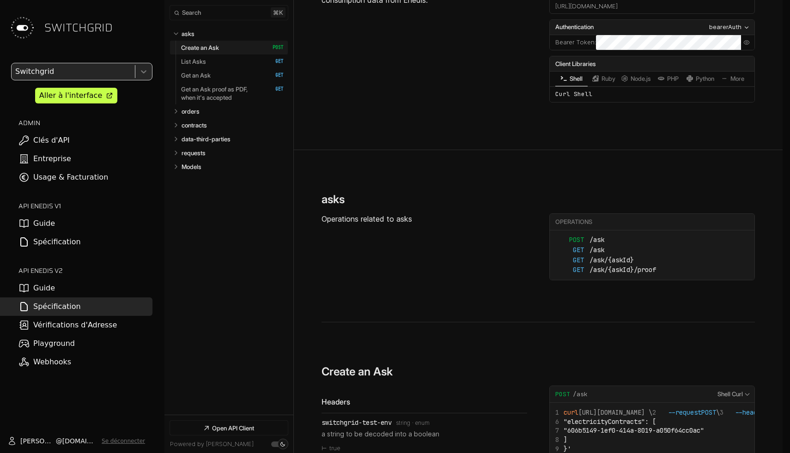
scroll to position [599, 0]
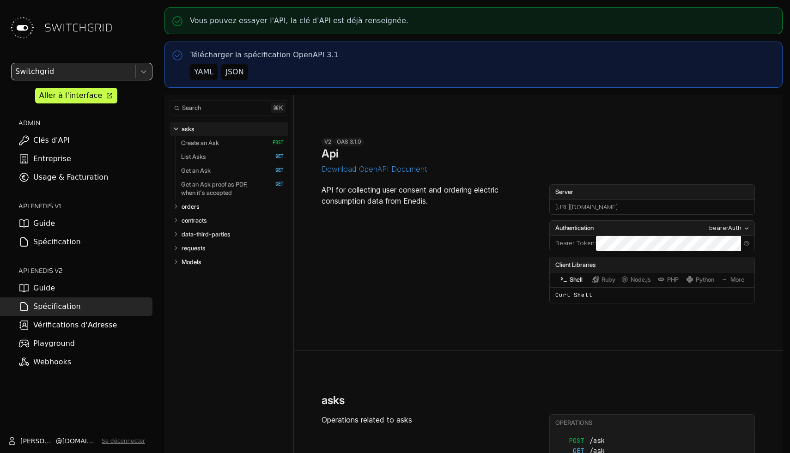
click at [69, 306] on link "Spécification" at bounding box center [76, 306] width 152 height 18
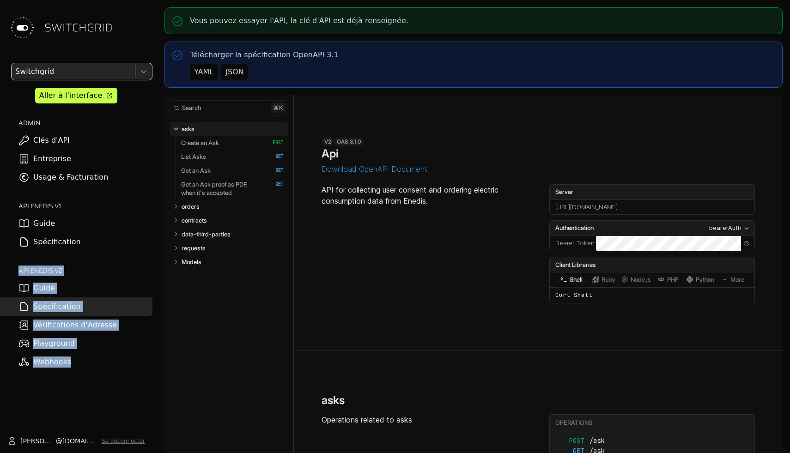
drag, startPoint x: 88, startPoint y: 256, endPoint x: 108, endPoint y: 394, distance: 140.0
click at [109, 395] on div "SWITCHGRID Switchgrid Aller à l'interface ADMIN Clés d'API Entreprise Usage & F…" at bounding box center [76, 226] width 152 height 453
click at [108, 393] on div "SWITCHGRID Switchgrid Aller à l'interface ADMIN Clés d'API Entreprise Usage & F…" at bounding box center [76, 226] width 152 height 453
drag, startPoint x: 108, startPoint y: 393, endPoint x: 96, endPoint y: 253, distance: 140.5
click at [96, 253] on div "SWITCHGRID Switchgrid Aller à l'interface ADMIN Clés d'API Entreprise Usage & F…" at bounding box center [76, 226] width 152 height 453
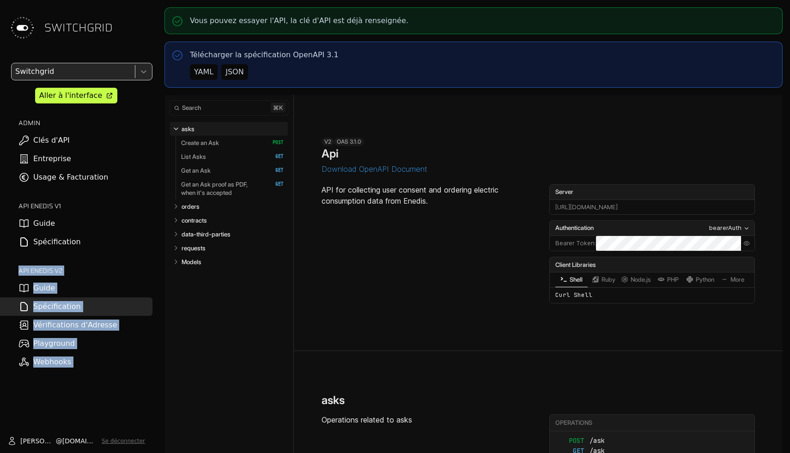
click at [96, 253] on div "Switchgrid Aller à l'interface ADMIN Clés d'API Entreprise Usage & Facturation …" at bounding box center [76, 217] width 152 height 309
drag, startPoint x: 96, startPoint y: 253, endPoint x: 128, endPoint y: 391, distance: 142.3
click at [128, 391] on div "SWITCHGRID Switchgrid Aller à l'interface ADMIN Clés d'API Entreprise Usage & F…" at bounding box center [76, 226] width 152 height 453
drag, startPoint x: 128, startPoint y: 391, endPoint x: 5, endPoint y: 190, distance: 236.4
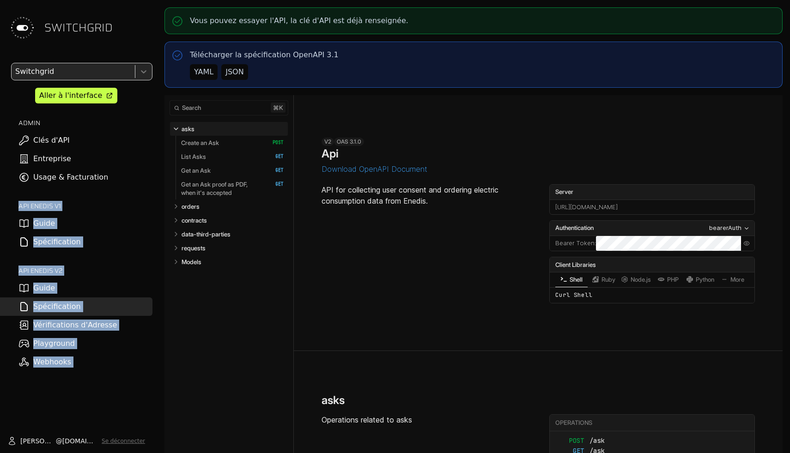
click at [5, 190] on div "SWITCHGRID Switchgrid Aller à l'interface ADMIN Clés d'API Entreprise Usage & F…" at bounding box center [76, 226] width 152 height 453
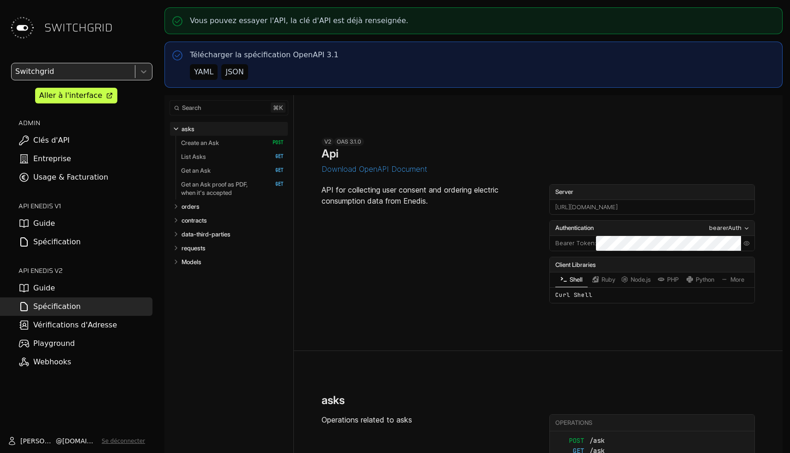
click at [32, 194] on div "Switchgrid Aller à l'interface ADMIN Clés d'API Entreprise Usage & Facturation …" at bounding box center [76, 217] width 152 height 309
drag, startPoint x: 32, startPoint y: 194, endPoint x: 90, endPoint y: 241, distance: 73.9
click at [90, 241] on div "Switchgrid Aller à l'interface ADMIN Clés d'API Entreprise Usage & Facturation …" at bounding box center [76, 217] width 152 height 309
click at [90, 241] on link "Spécification" at bounding box center [76, 242] width 152 height 18
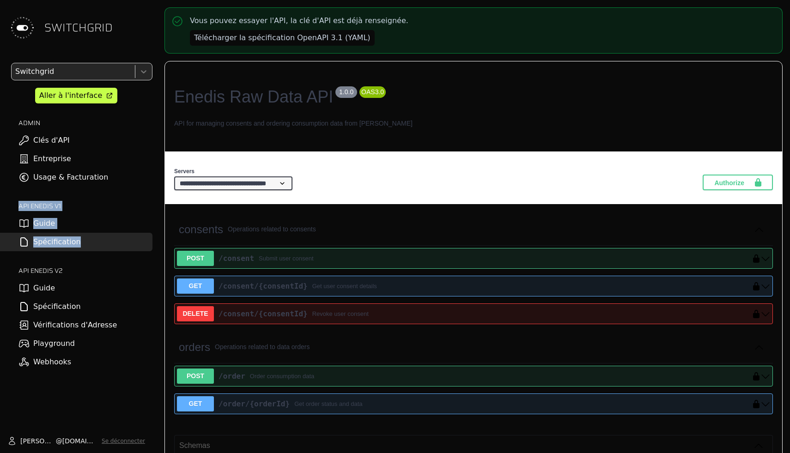
click at [86, 234] on link "Spécification" at bounding box center [76, 242] width 152 height 18
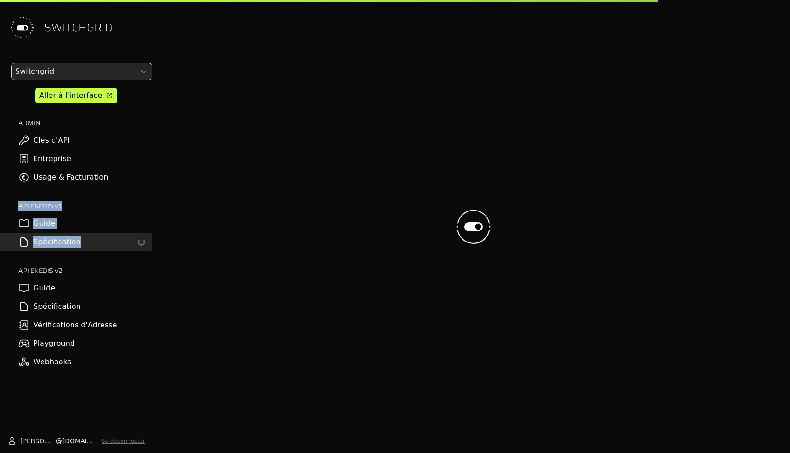
click at [86, 223] on link "Guide" at bounding box center [76, 223] width 152 height 18
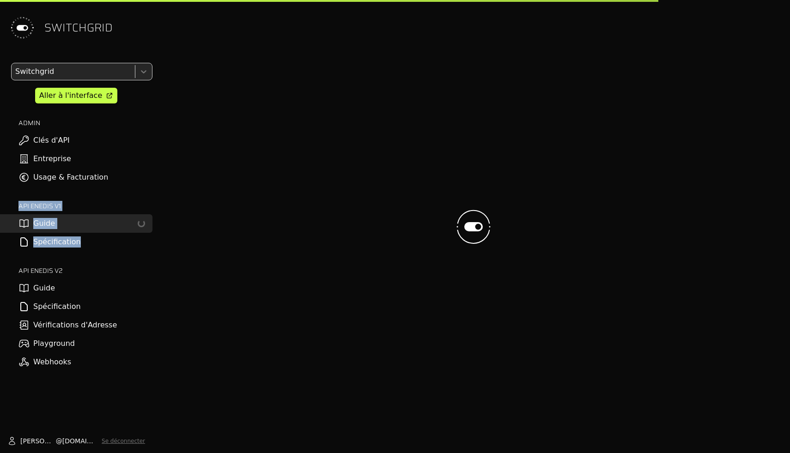
click at [104, 194] on div "Switchgrid Aller à l'interface ADMIN Clés d'API Entreprise Usage & Facturation …" at bounding box center [76, 217] width 152 height 309
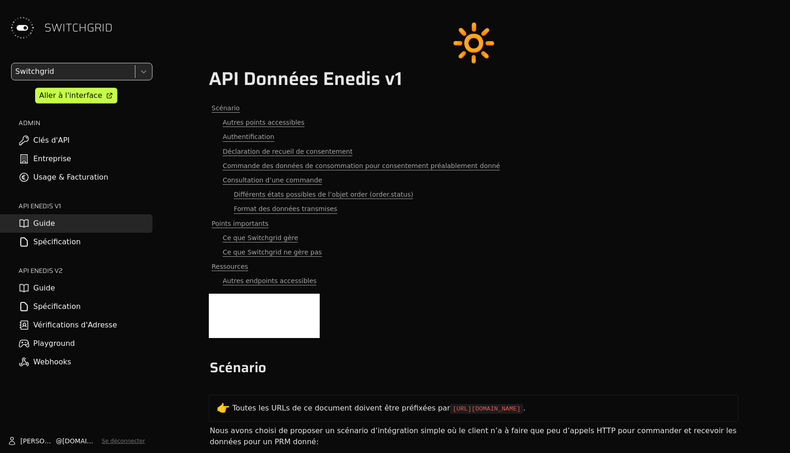
click at [80, 286] on link "Guide" at bounding box center [76, 288] width 152 height 18
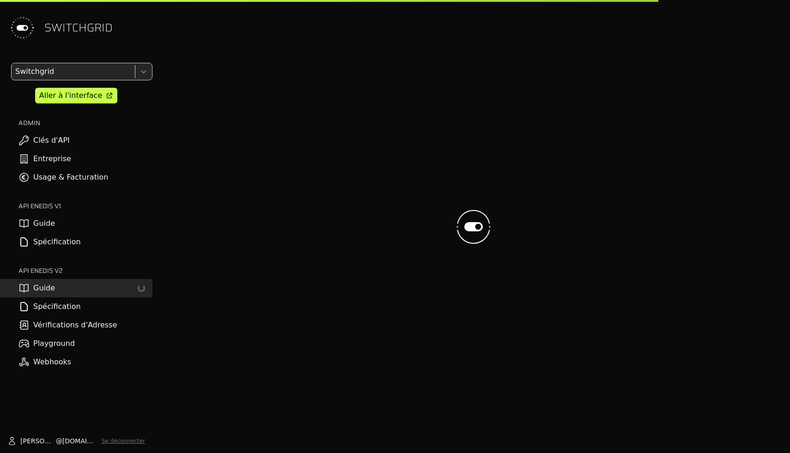
click at [79, 223] on link "Guide" at bounding box center [76, 223] width 152 height 18
click at [80, 285] on link "Guide" at bounding box center [76, 288] width 152 height 18
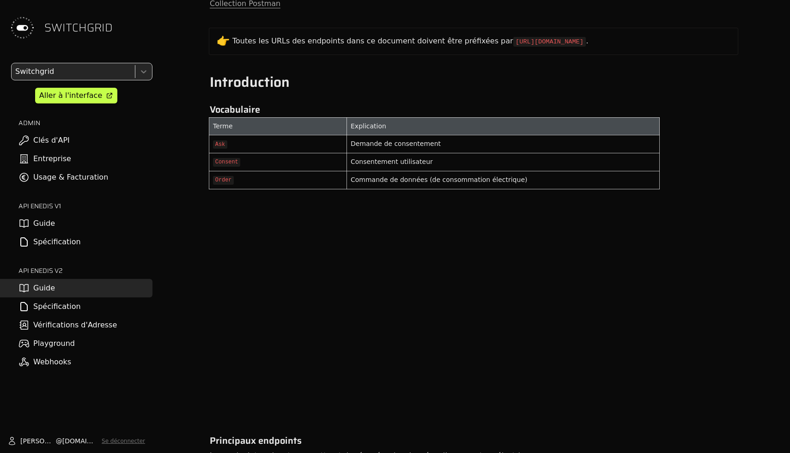
scroll to position [482, 0]
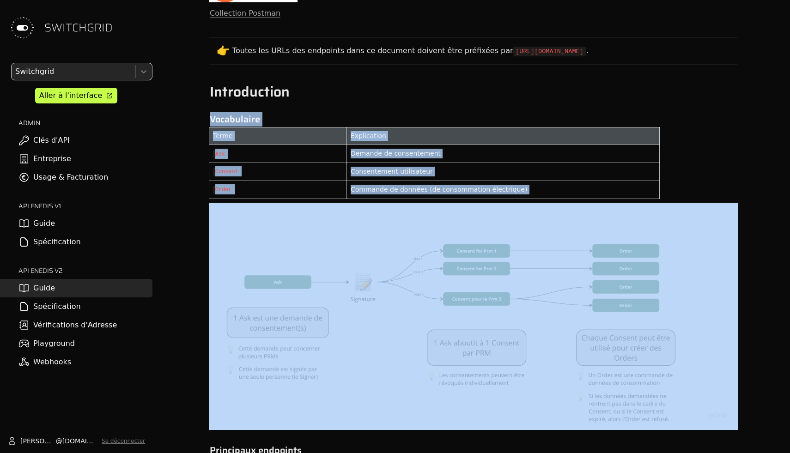
drag, startPoint x: 319, startPoint y: 121, endPoint x: 497, endPoint y: 311, distance: 260.8
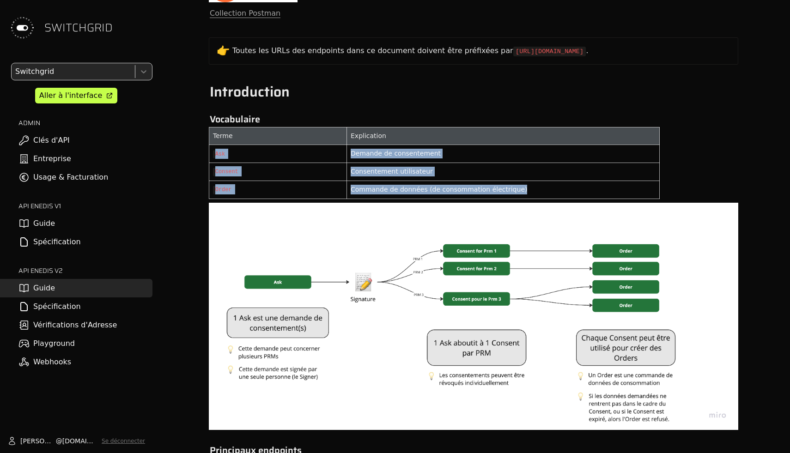
drag, startPoint x: 522, startPoint y: 193, endPoint x: 430, endPoint y: 137, distance: 108.4
click at [430, 138] on tbody "Terme Explication Ask Demande de consentement Consent Consentement utilisateur …" at bounding box center [434, 163] width 450 height 72
click at [430, 137] on div "Explication" at bounding box center [503, 136] width 305 height 10
